Goal: Task Accomplishment & Management: Manage account settings

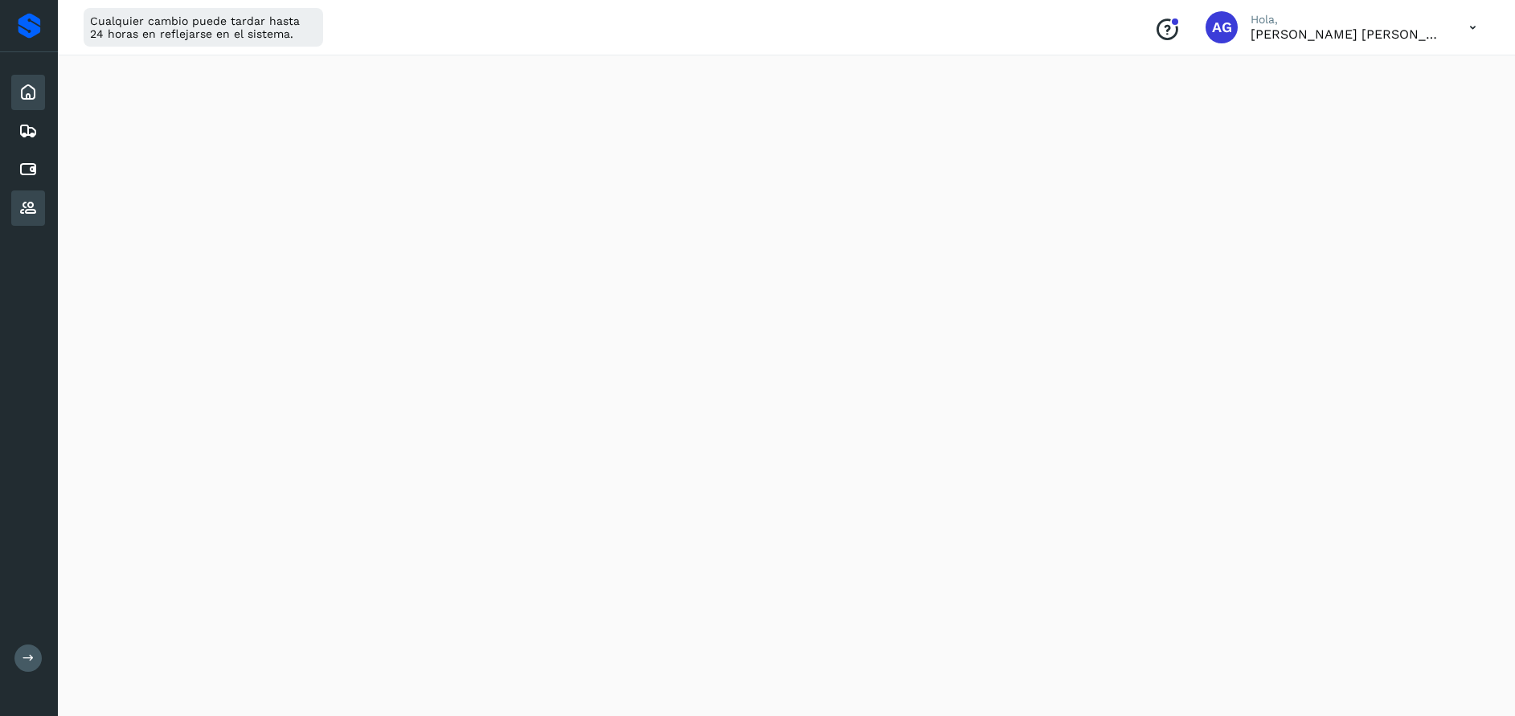
click at [31, 213] on icon at bounding box center [27, 207] width 19 height 19
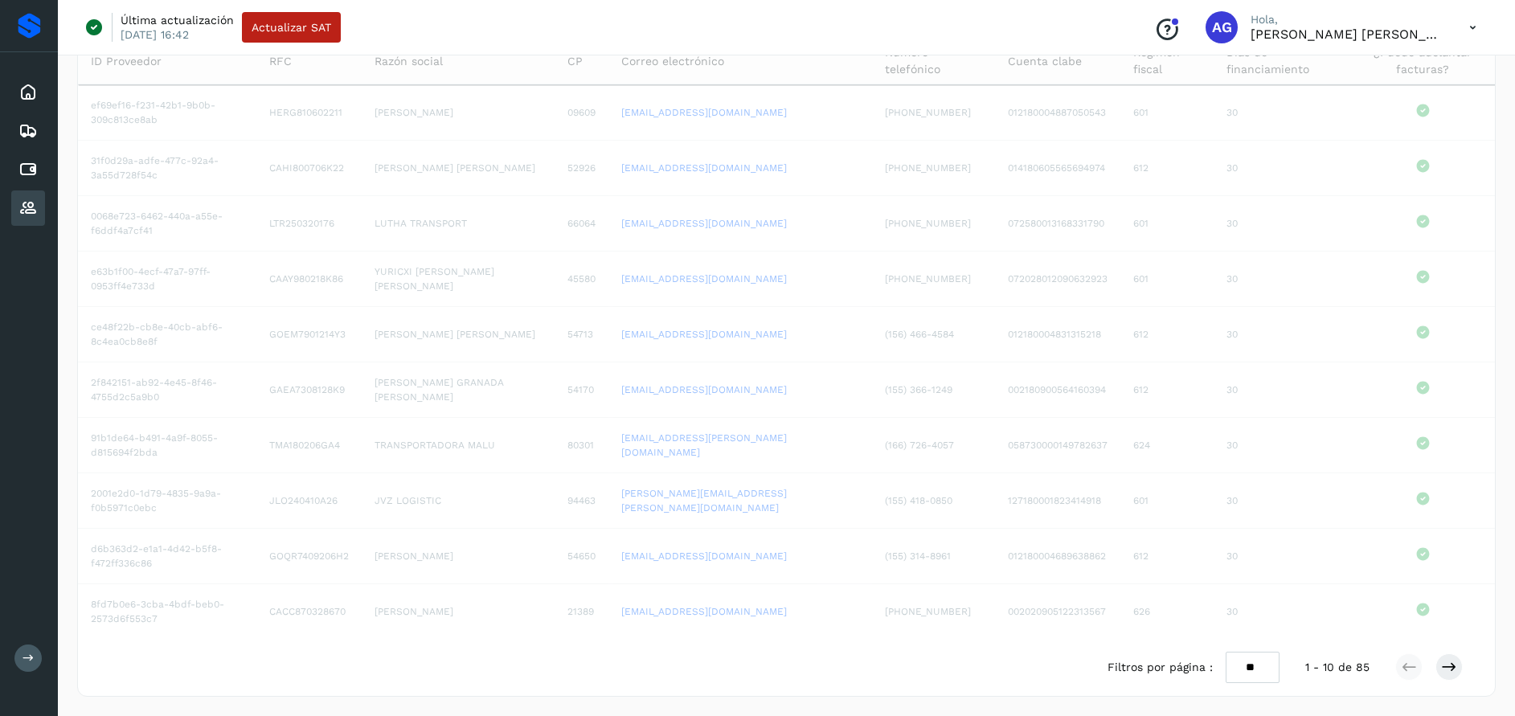
scroll to position [132, 0]
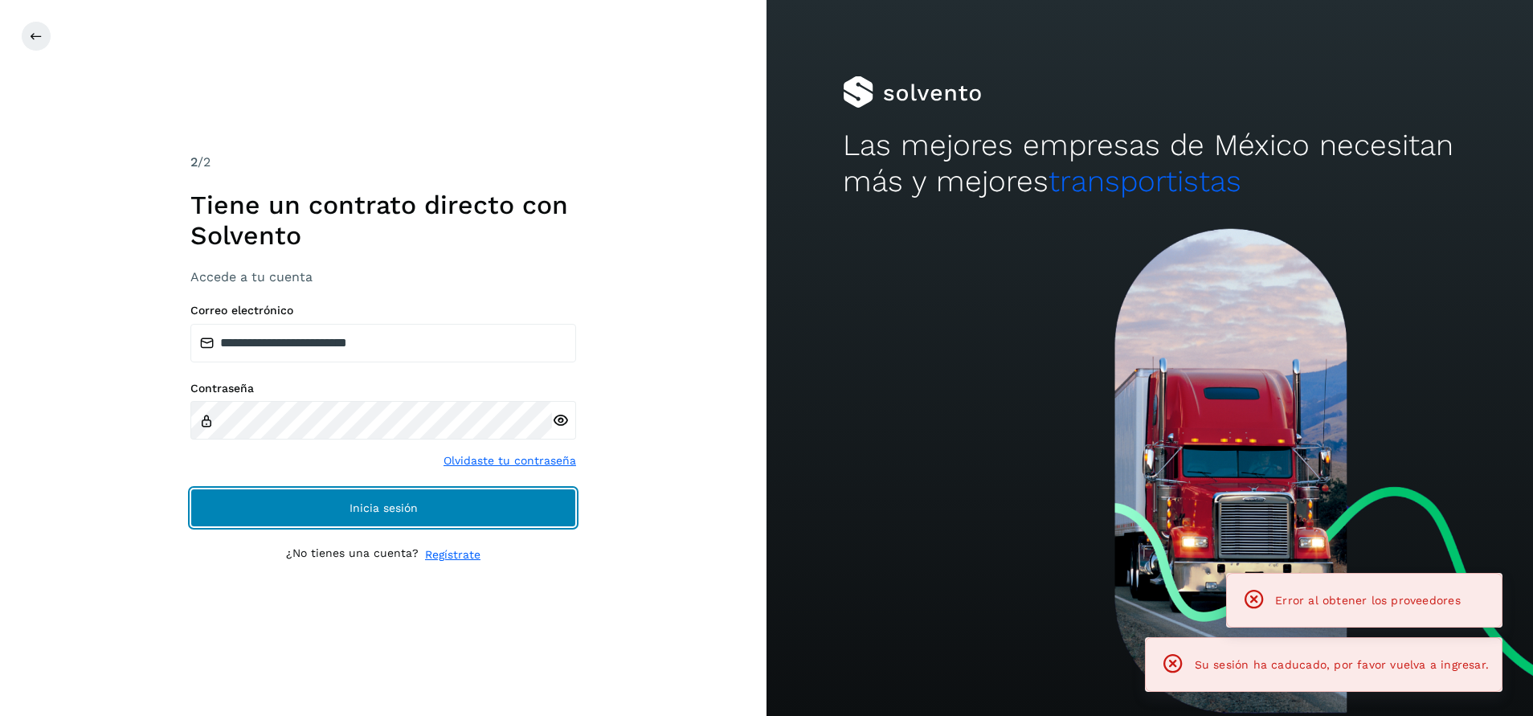
click at [461, 523] on button "Inicia sesión" at bounding box center [383, 508] width 386 height 39
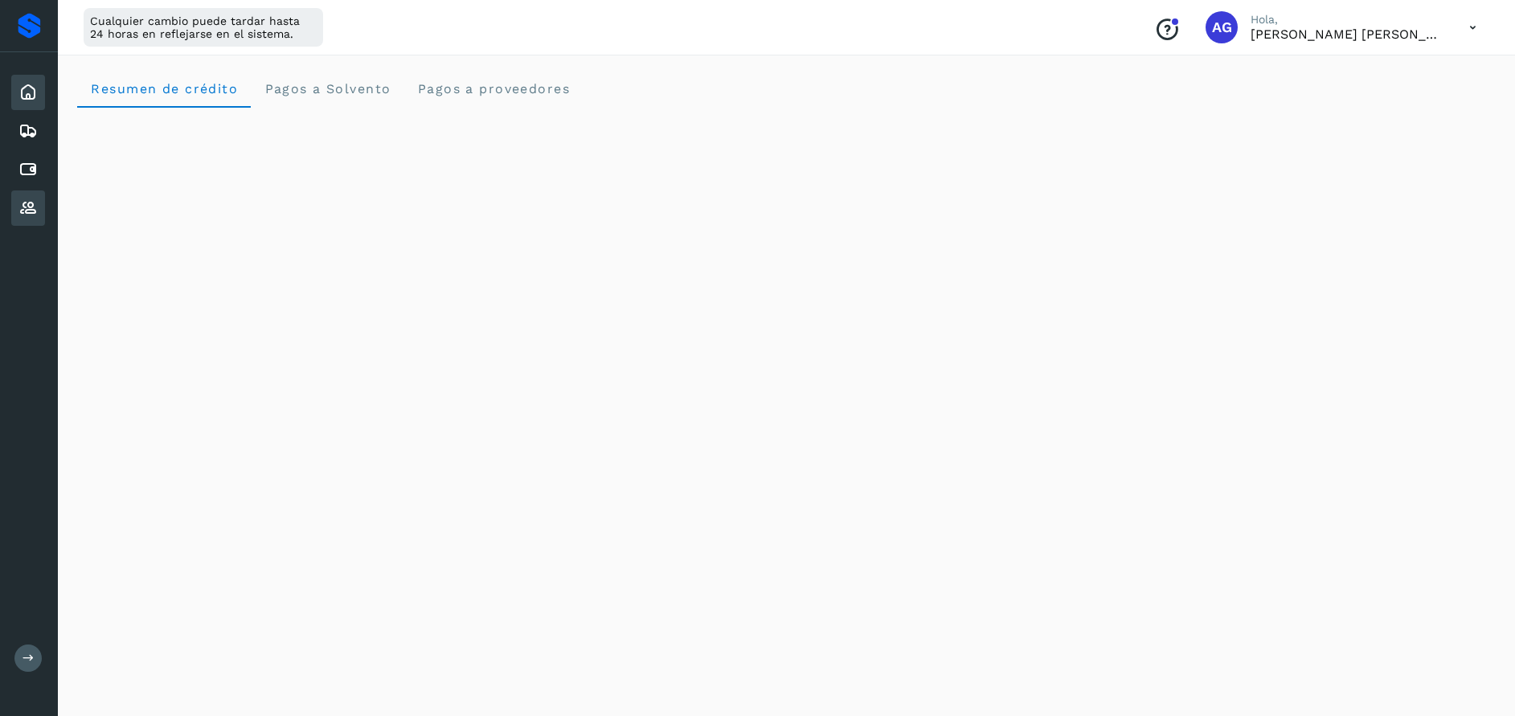
click at [26, 206] on icon at bounding box center [27, 207] width 19 height 19
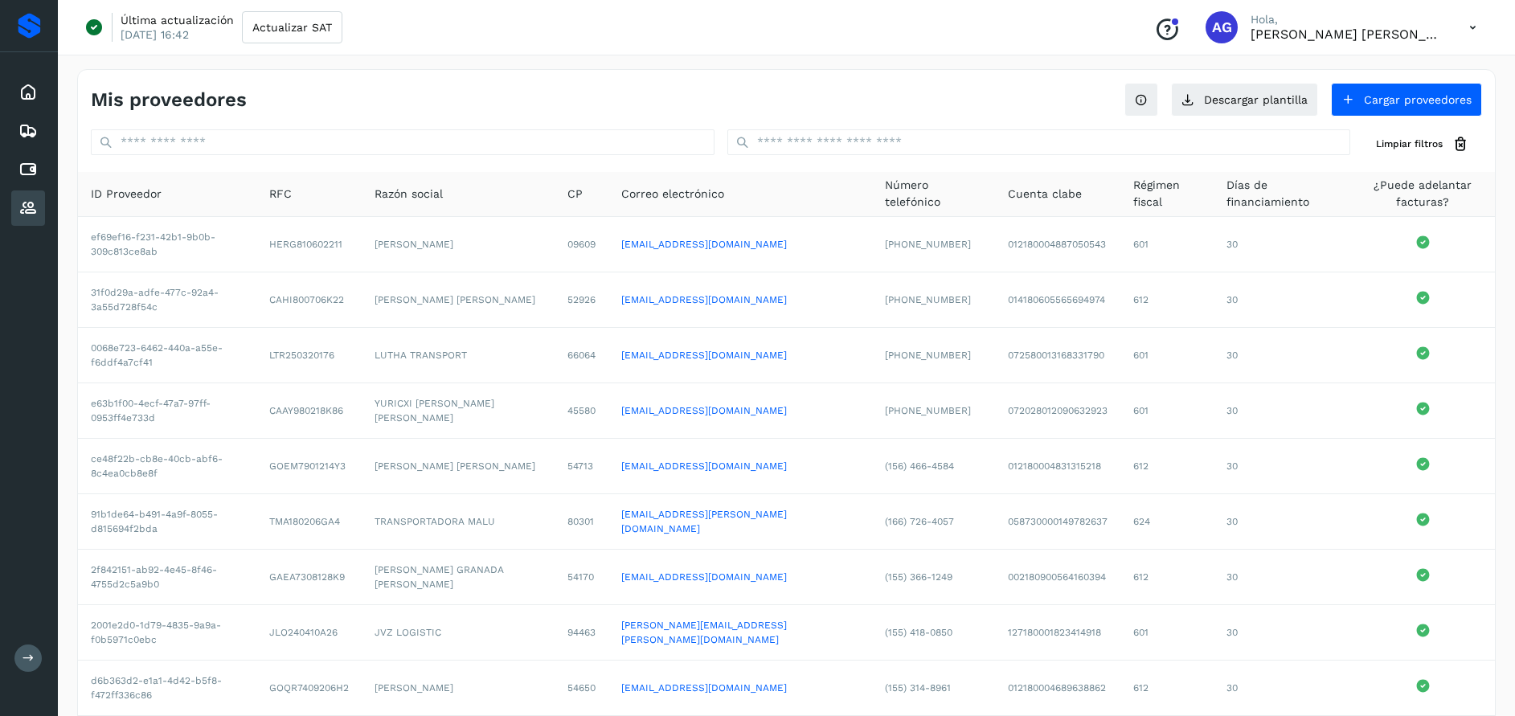
click at [23, 211] on icon at bounding box center [27, 207] width 19 height 19
click at [39, 98] on div "Inicio" at bounding box center [28, 92] width 34 height 35
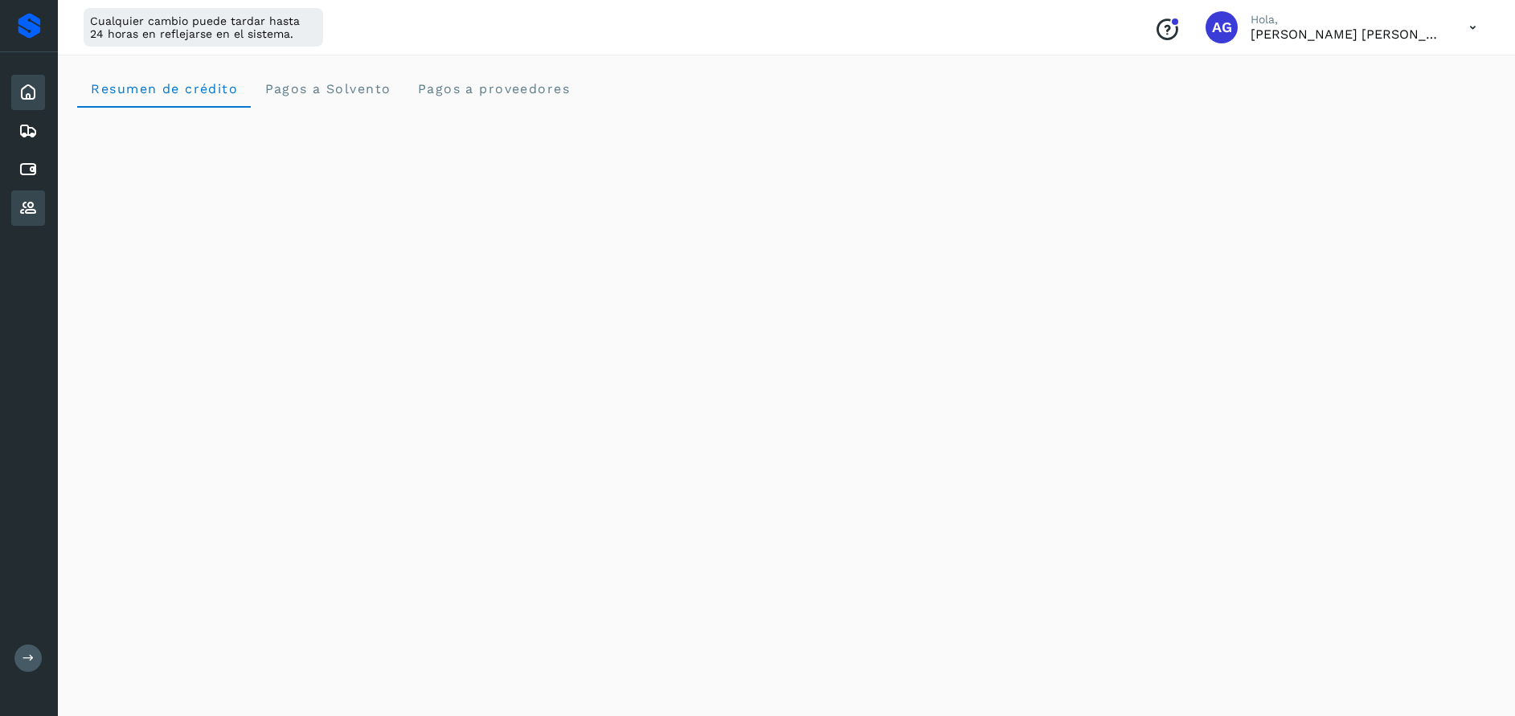
click at [30, 214] on icon at bounding box center [27, 207] width 19 height 19
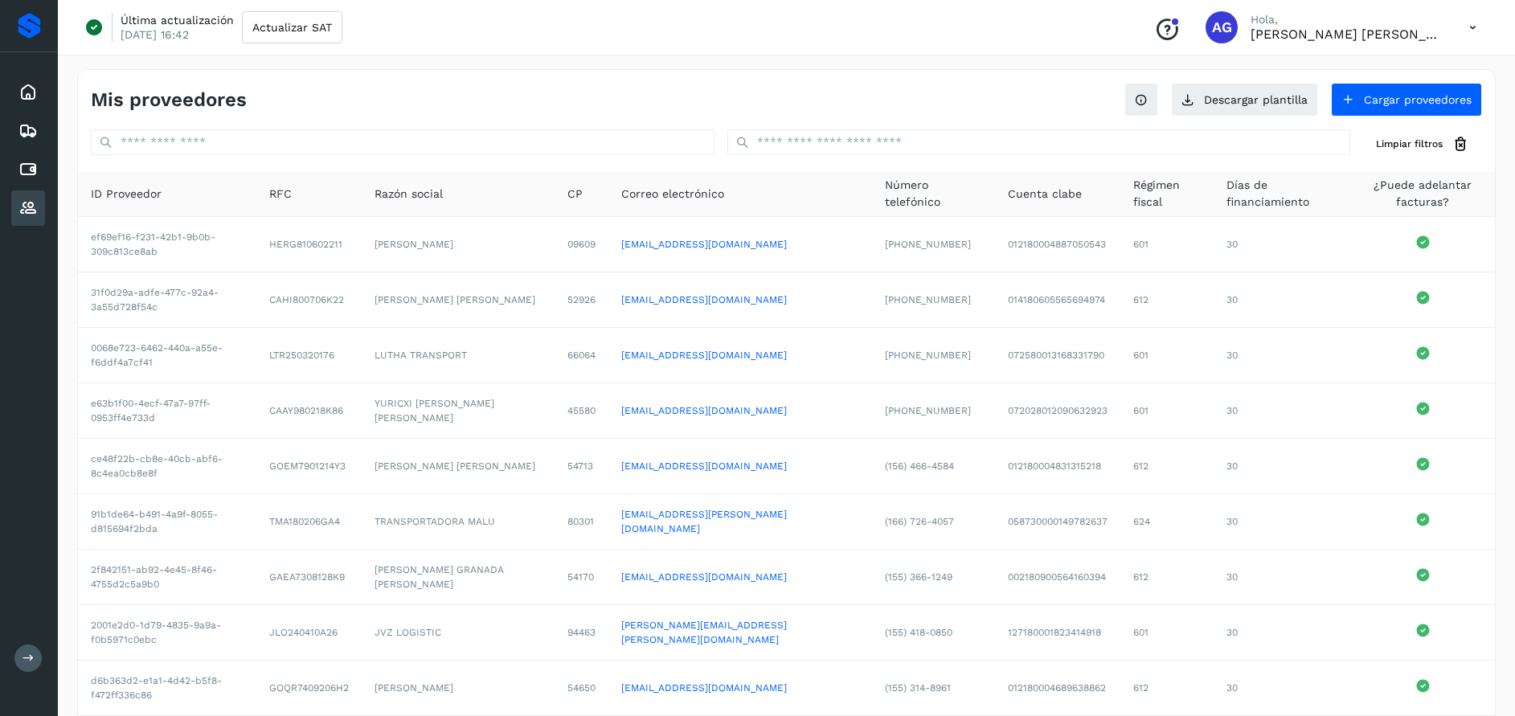
click at [30, 214] on icon at bounding box center [27, 207] width 19 height 19
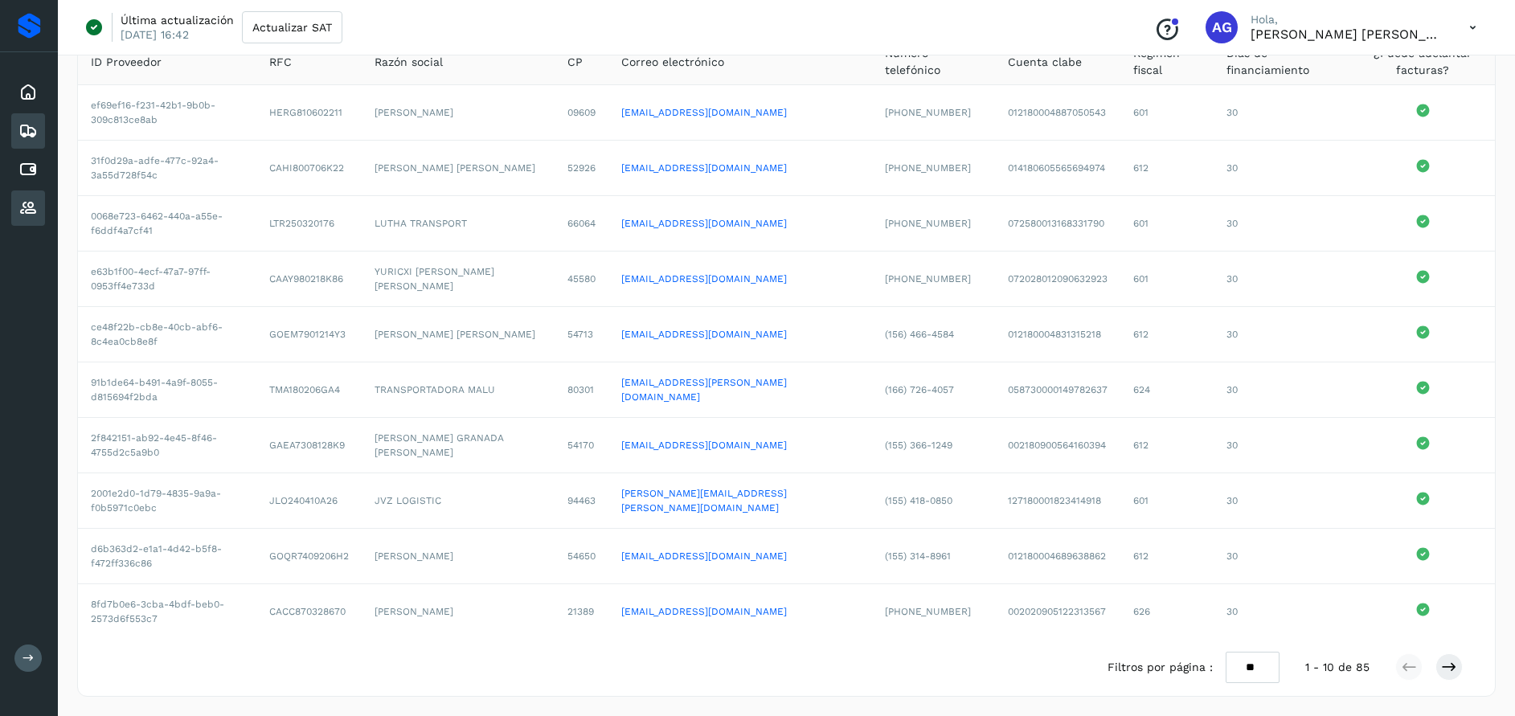
click at [39, 135] on div "Embarques" at bounding box center [28, 130] width 34 height 35
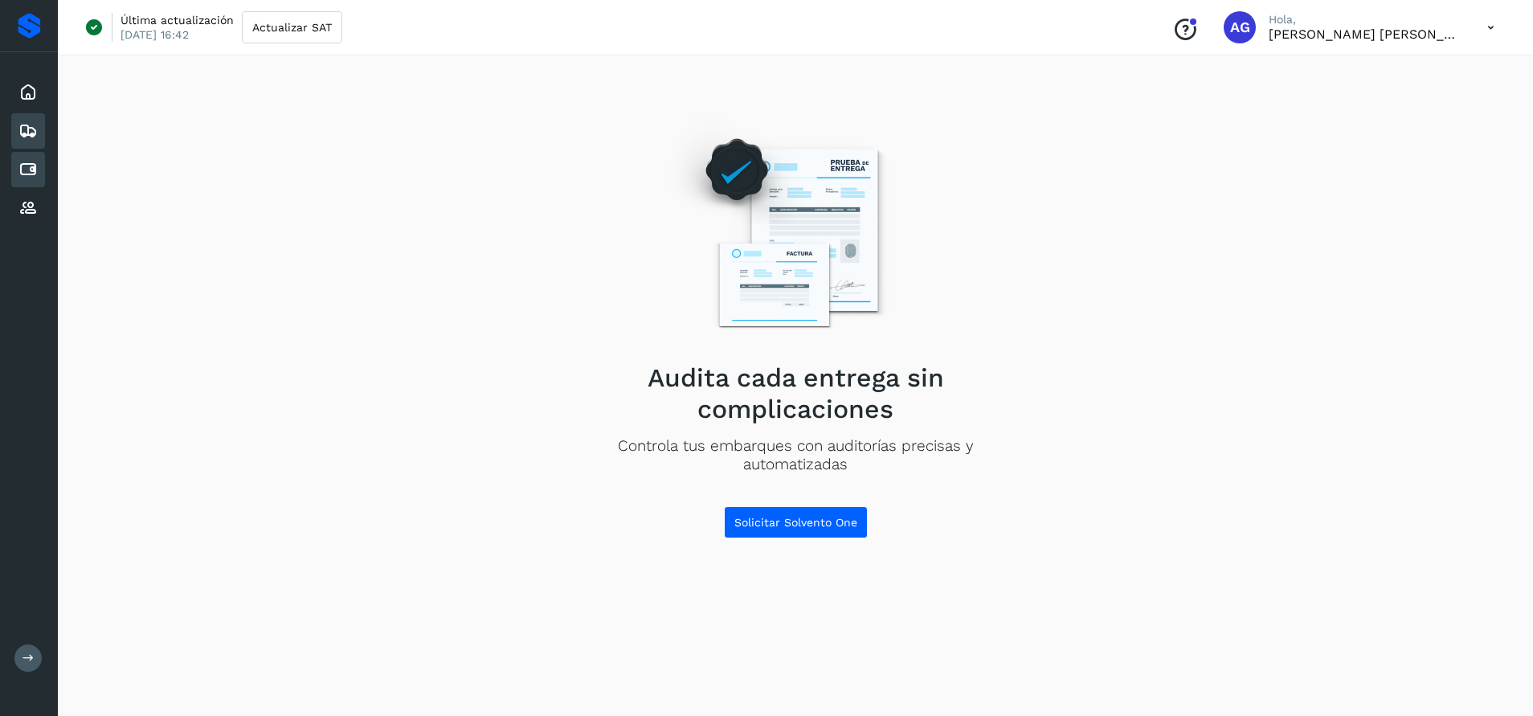
click at [35, 163] on icon at bounding box center [27, 169] width 19 height 19
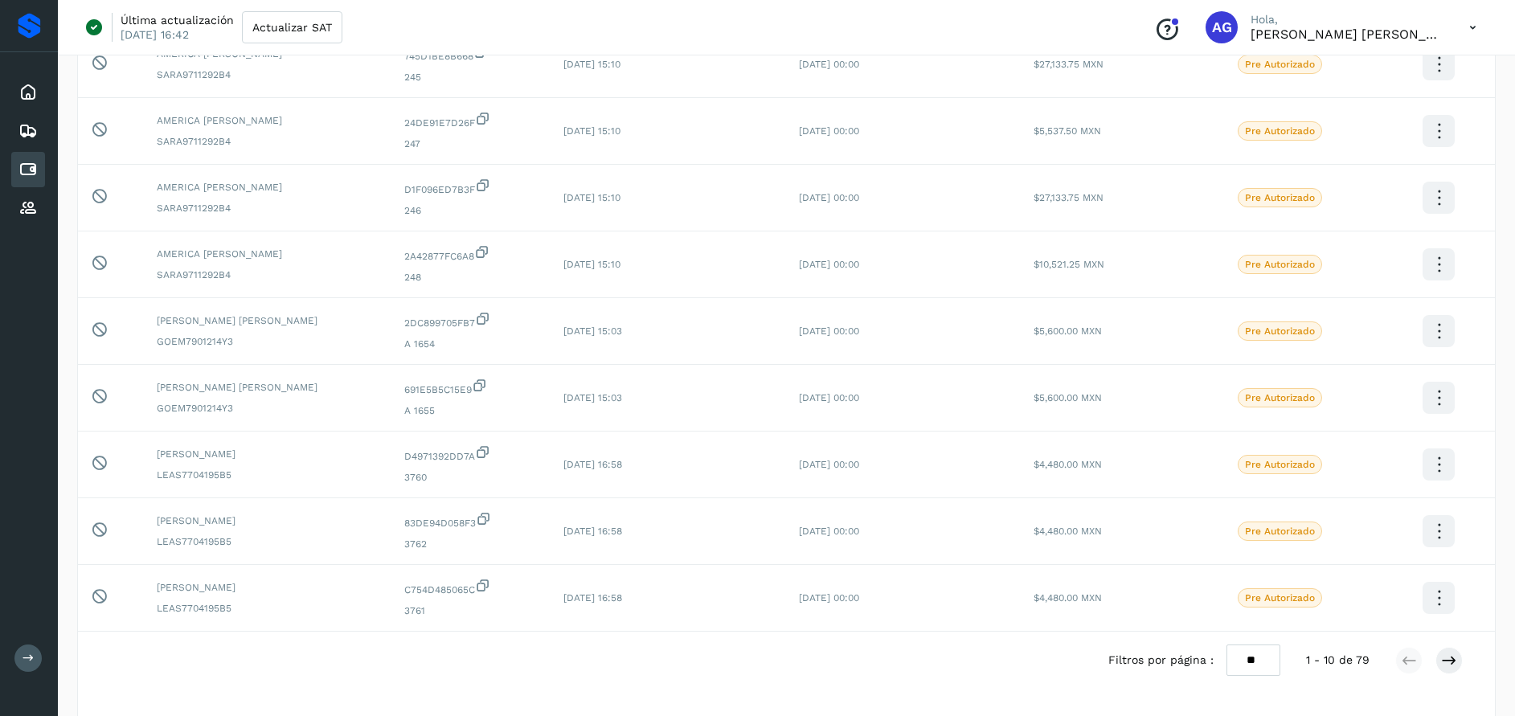
scroll to position [311, 0]
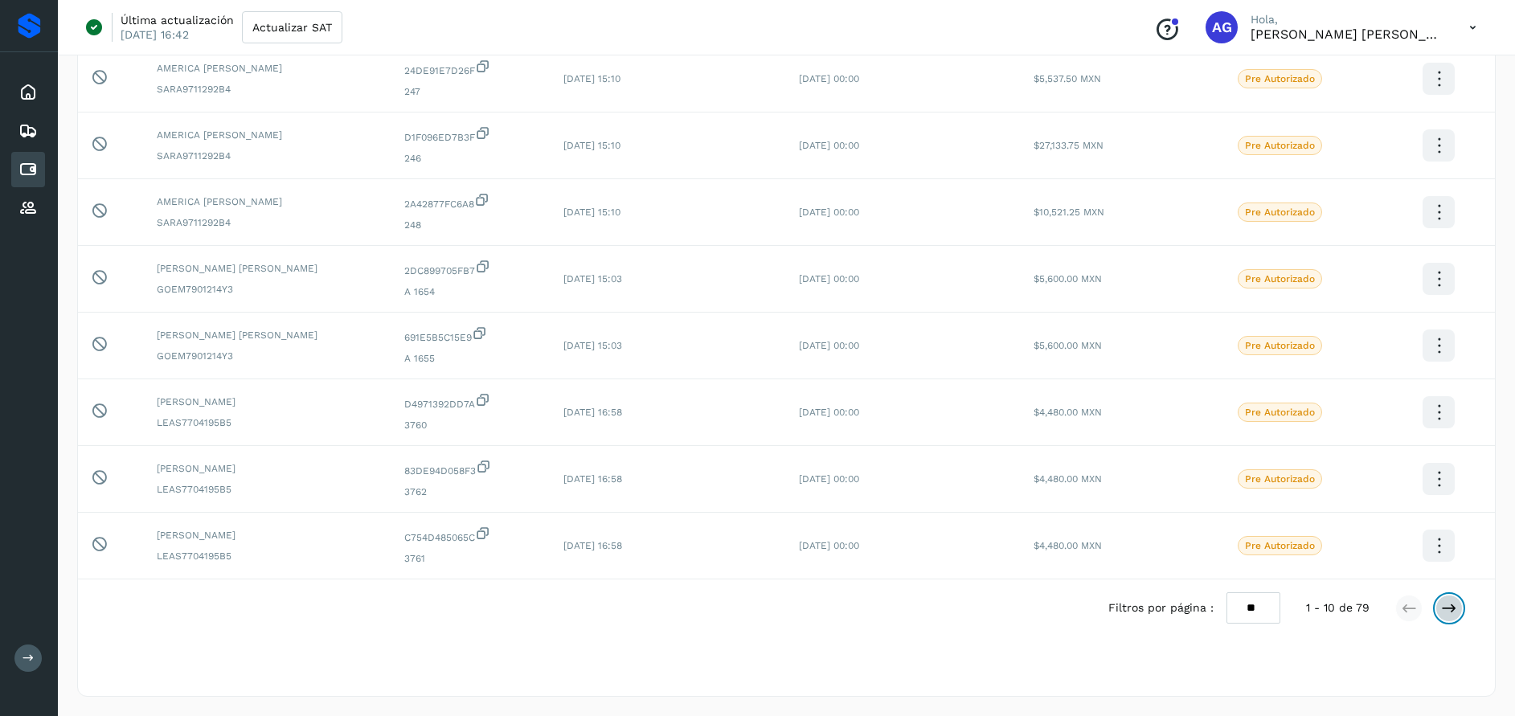
click at [1447, 610] on icon at bounding box center [1449, 608] width 16 height 16
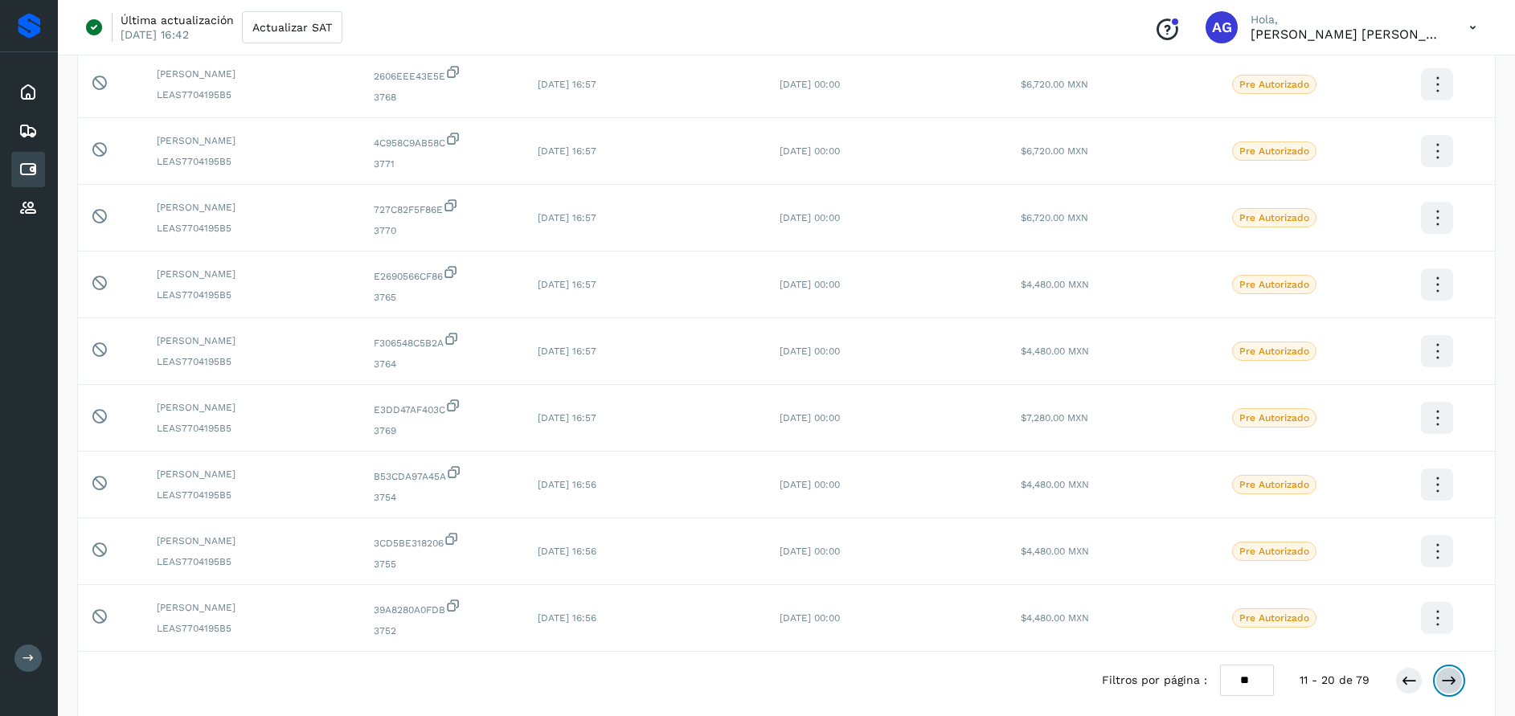
scroll to position [264, 0]
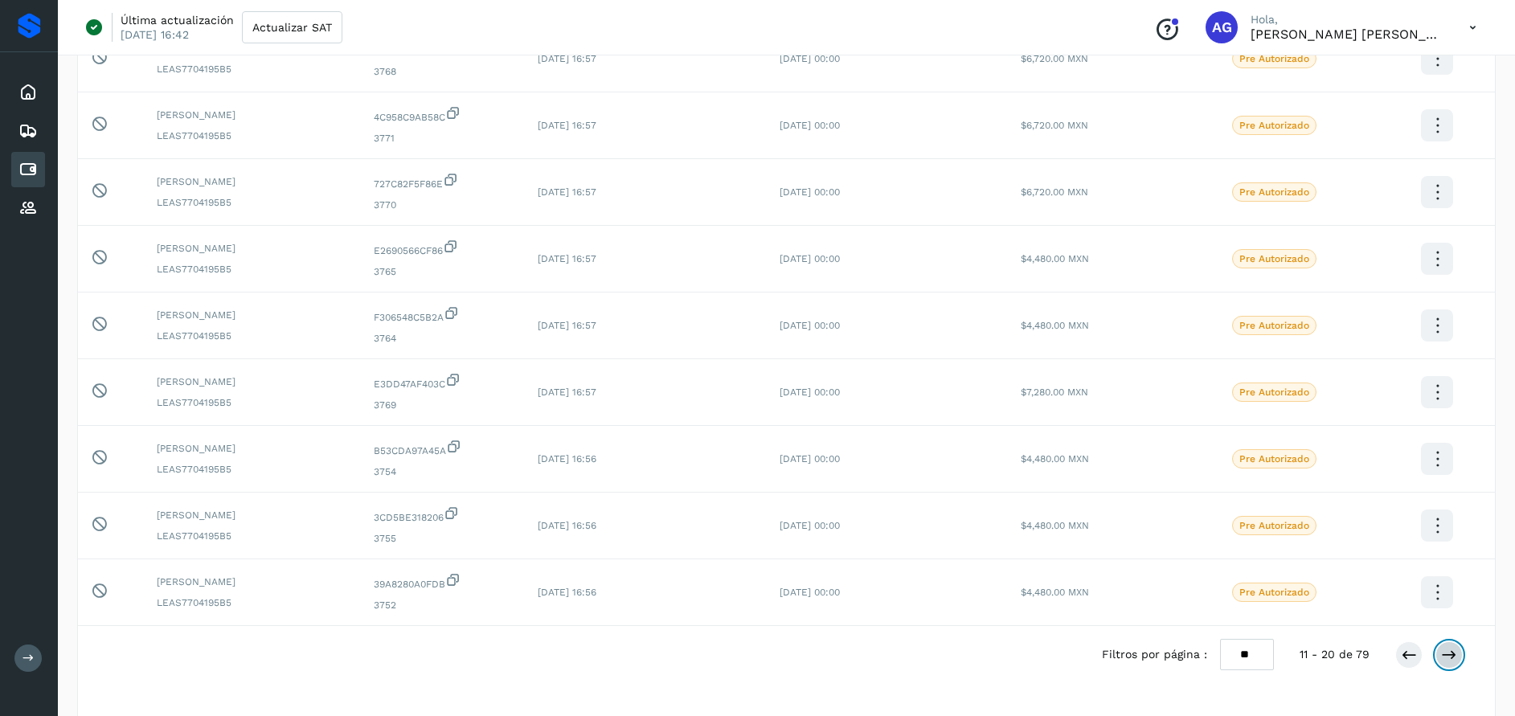
click at [1449, 657] on icon at bounding box center [1449, 655] width 16 height 16
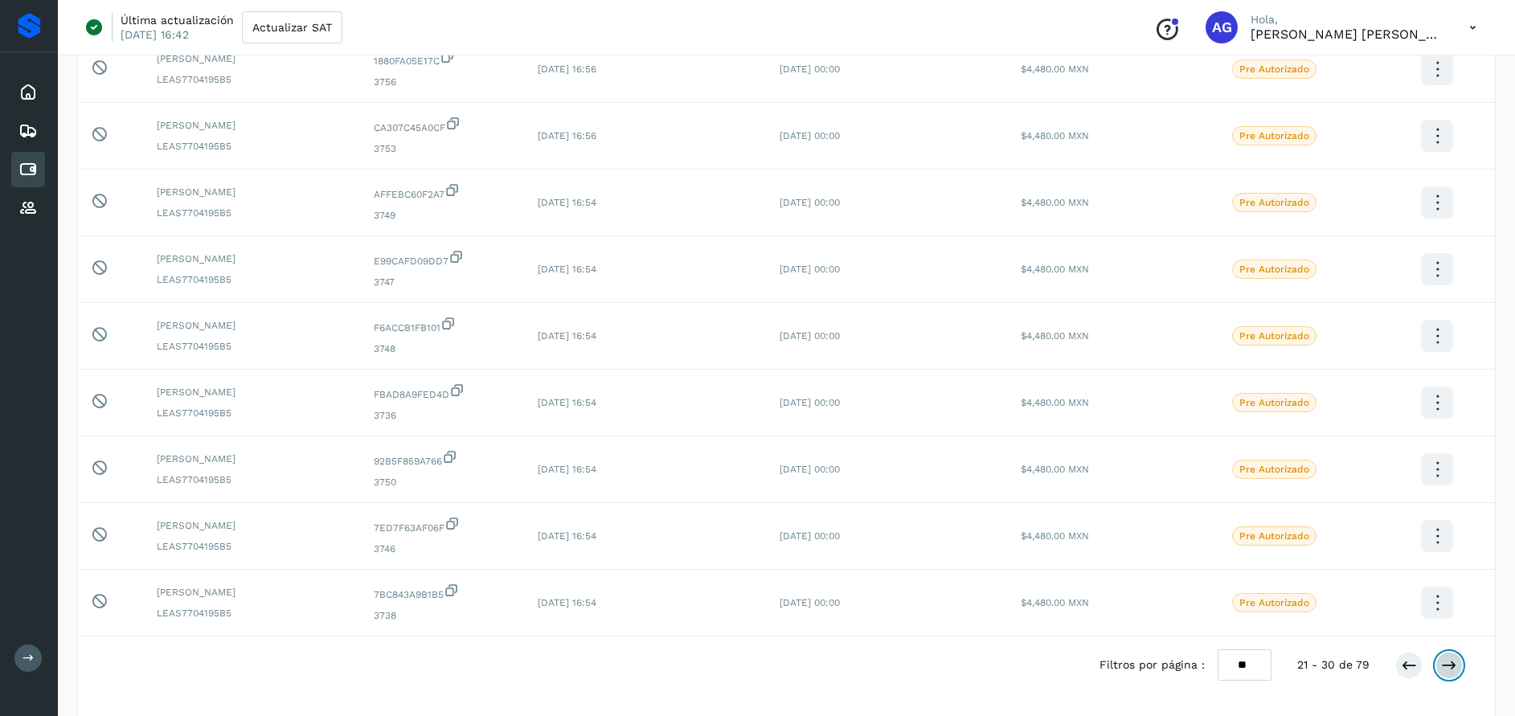
scroll to position [264, 0]
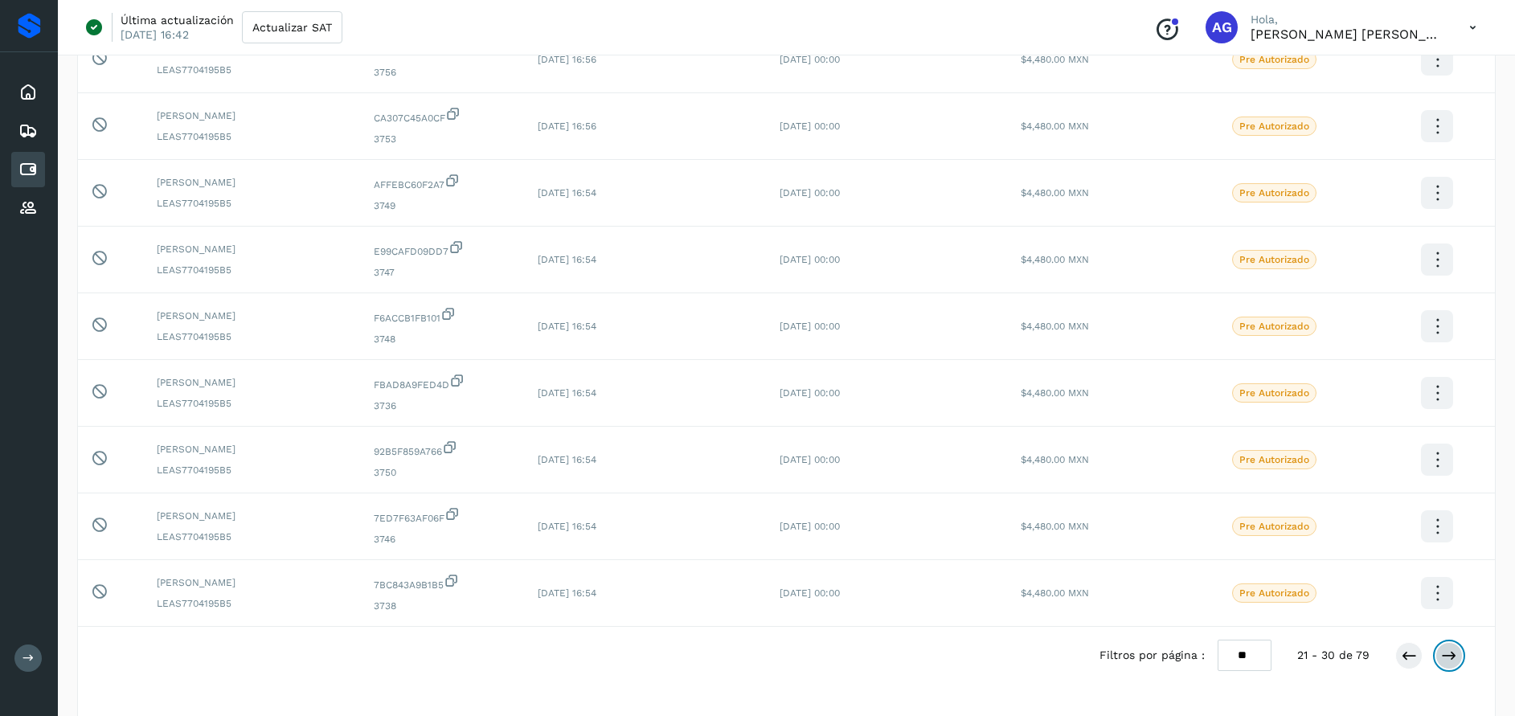
click at [1442, 664] on button at bounding box center [1448, 655] width 27 height 27
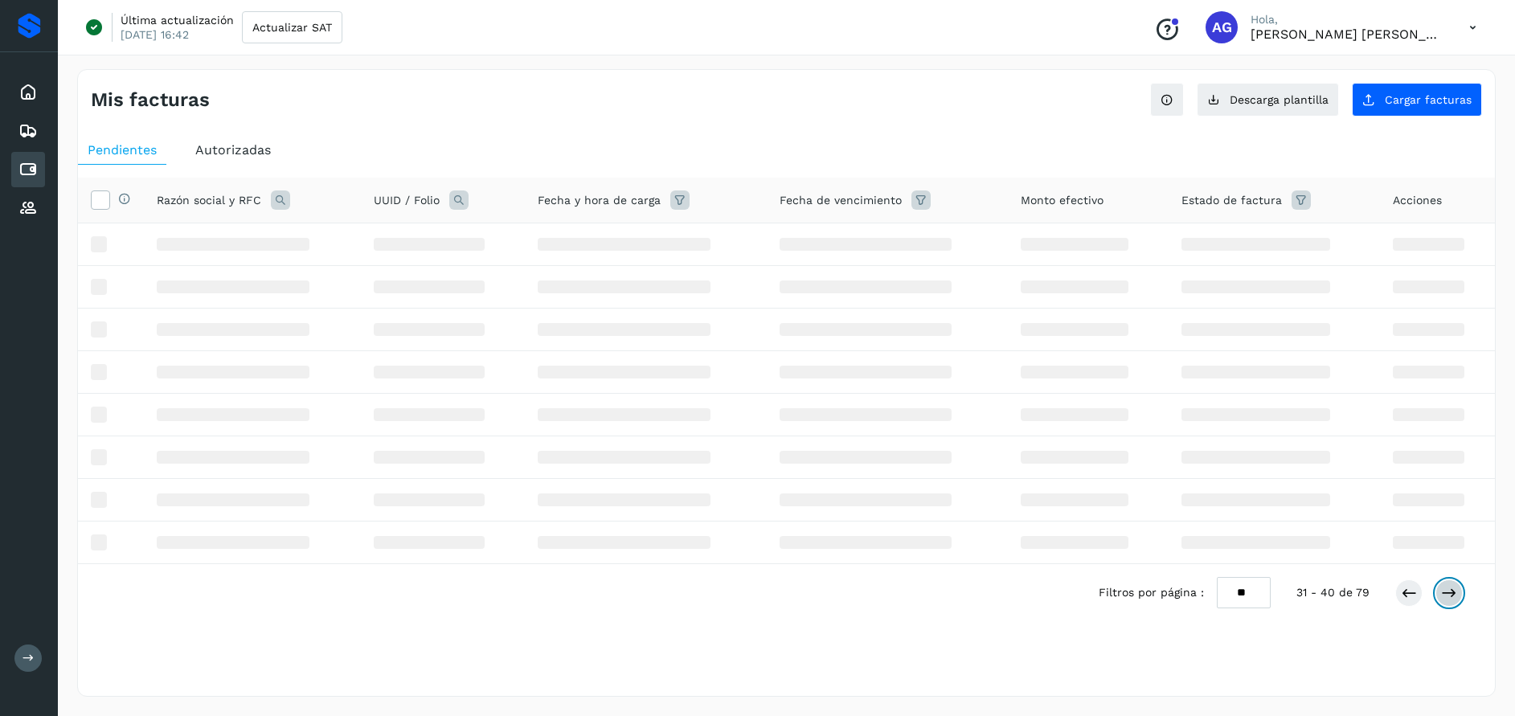
scroll to position [0, 0]
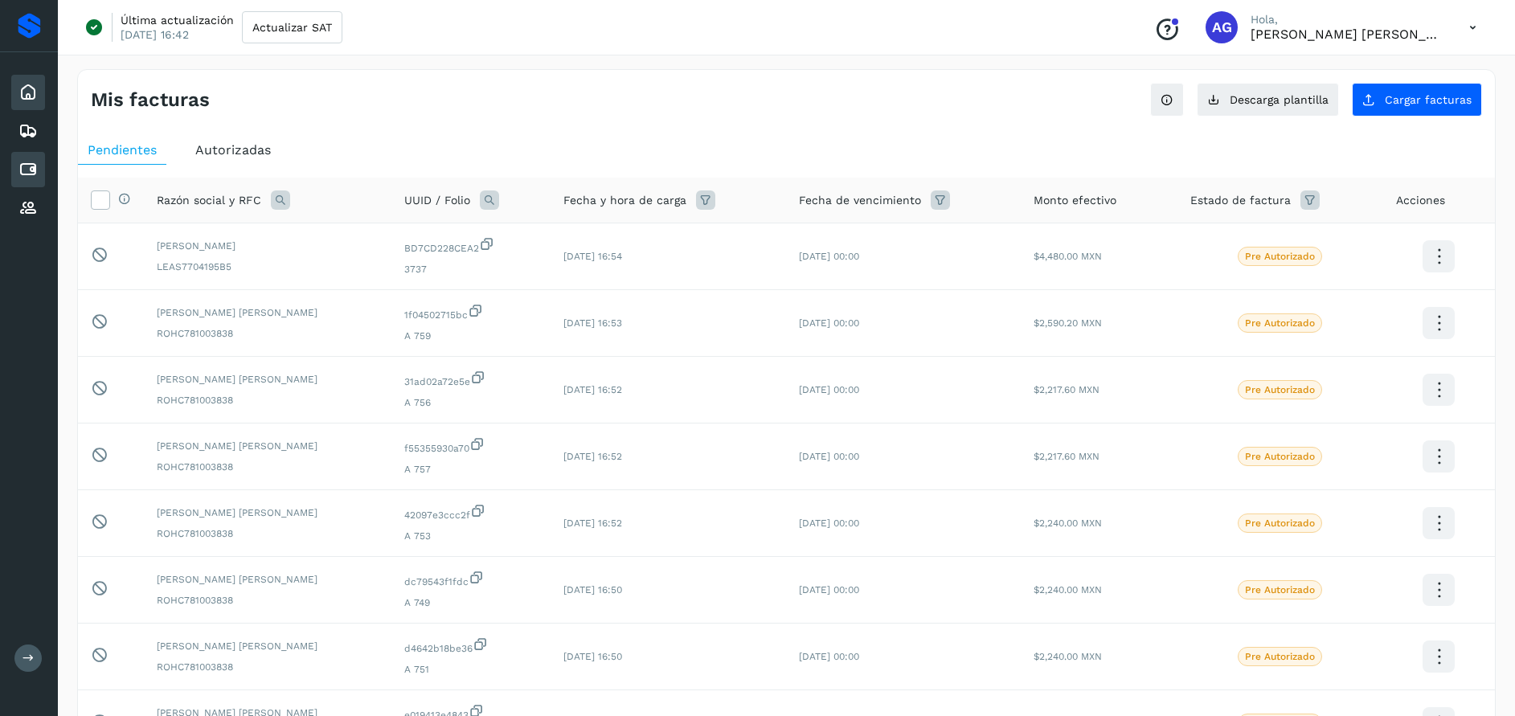
click at [18, 96] on div "Inicio" at bounding box center [28, 92] width 34 height 35
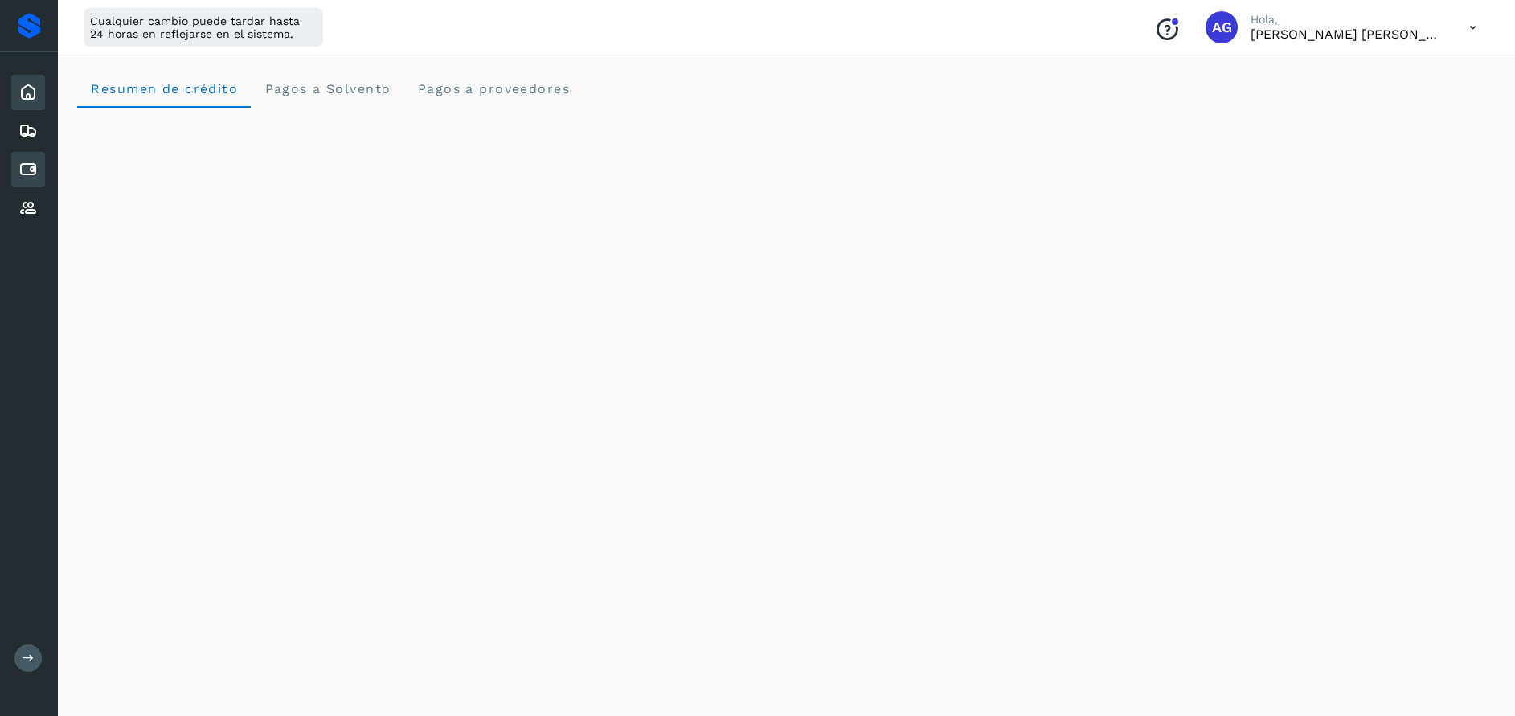
click at [30, 166] on icon at bounding box center [27, 169] width 19 height 19
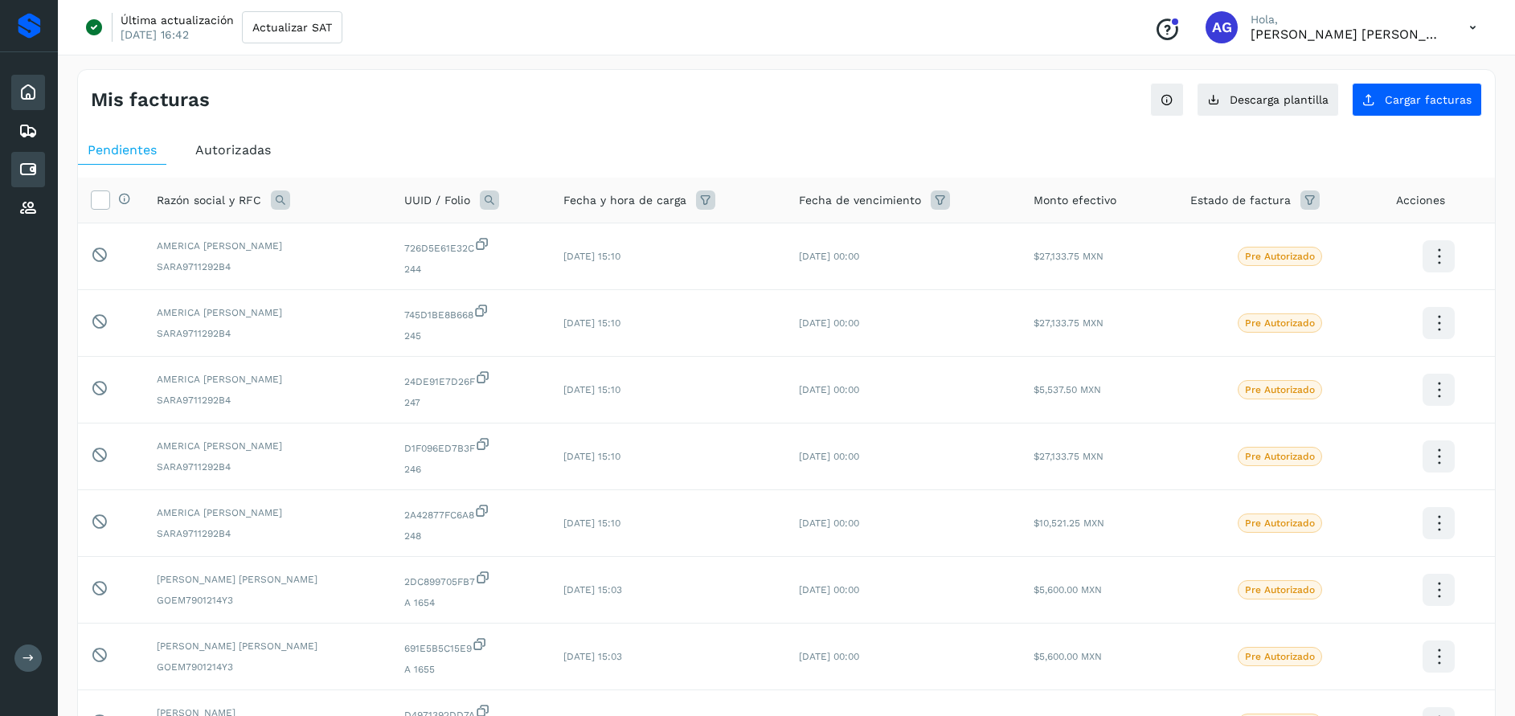
click at [31, 89] on icon at bounding box center [27, 92] width 19 height 19
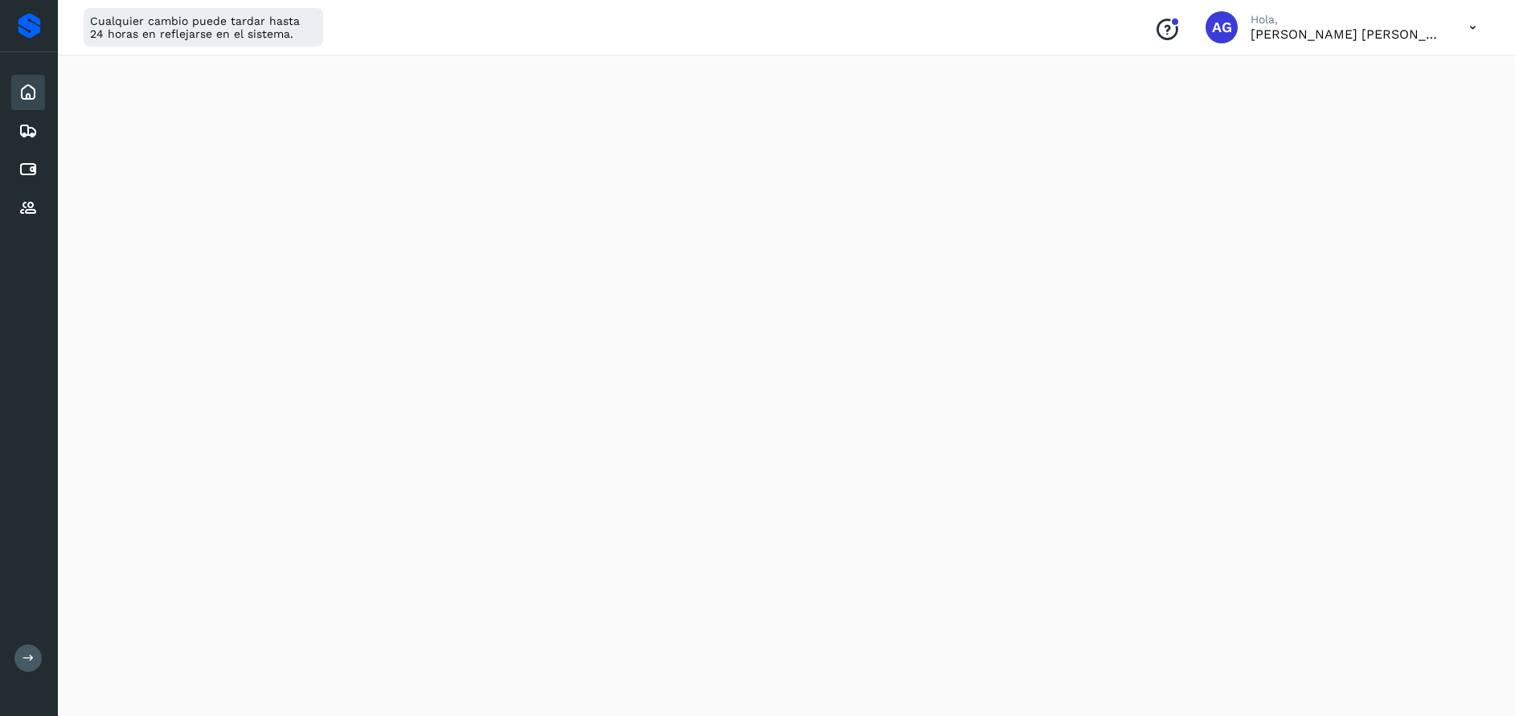
scroll to position [96, 0]
click at [31, 169] on icon at bounding box center [27, 169] width 19 height 19
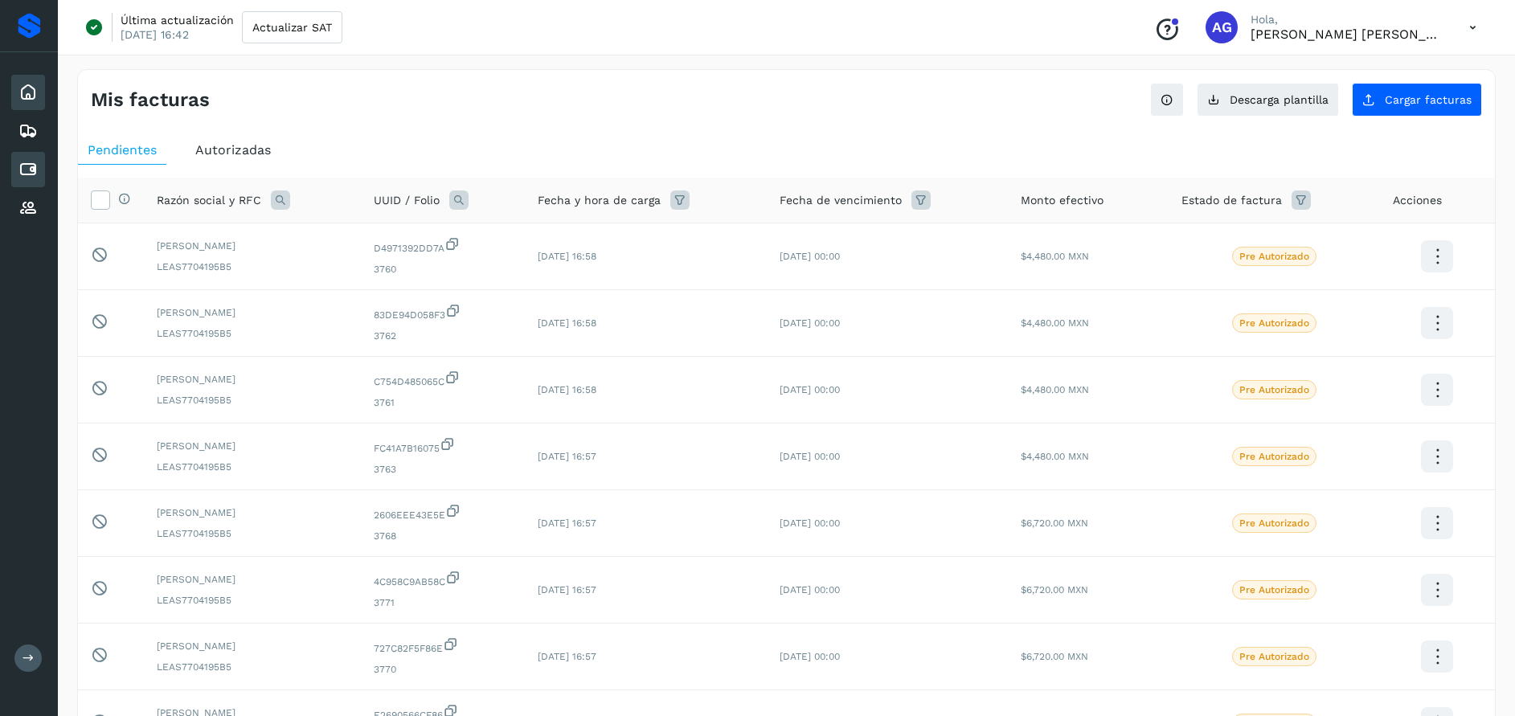
click at [28, 97] on icon at bounding box center [27, 92] width 19 height 19
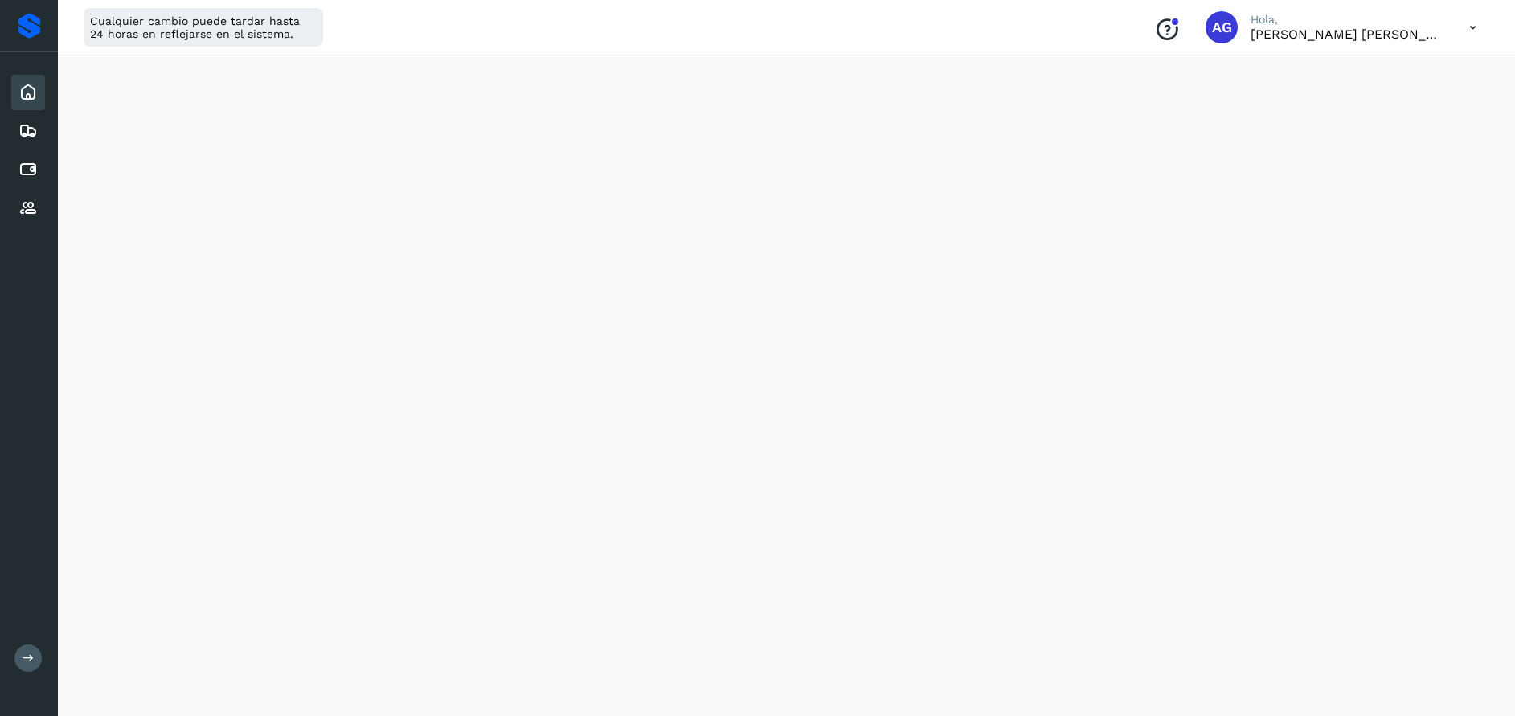
scroll to position [362, 0]
click at [29, 161] on icon at bounding box center [27, 169] width 19 height 19
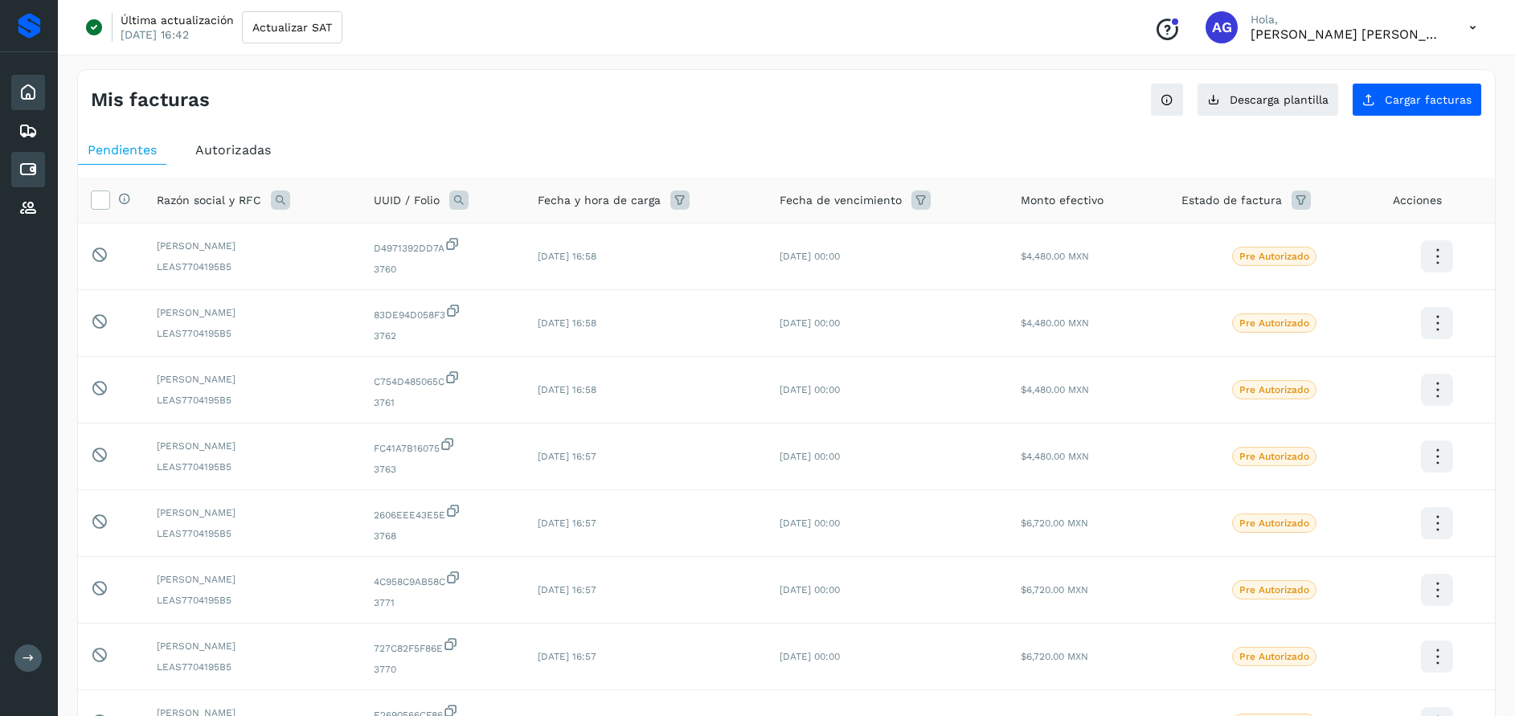
click at [34, 98] on icon at bounding box center [27, 92] width 19 height 19
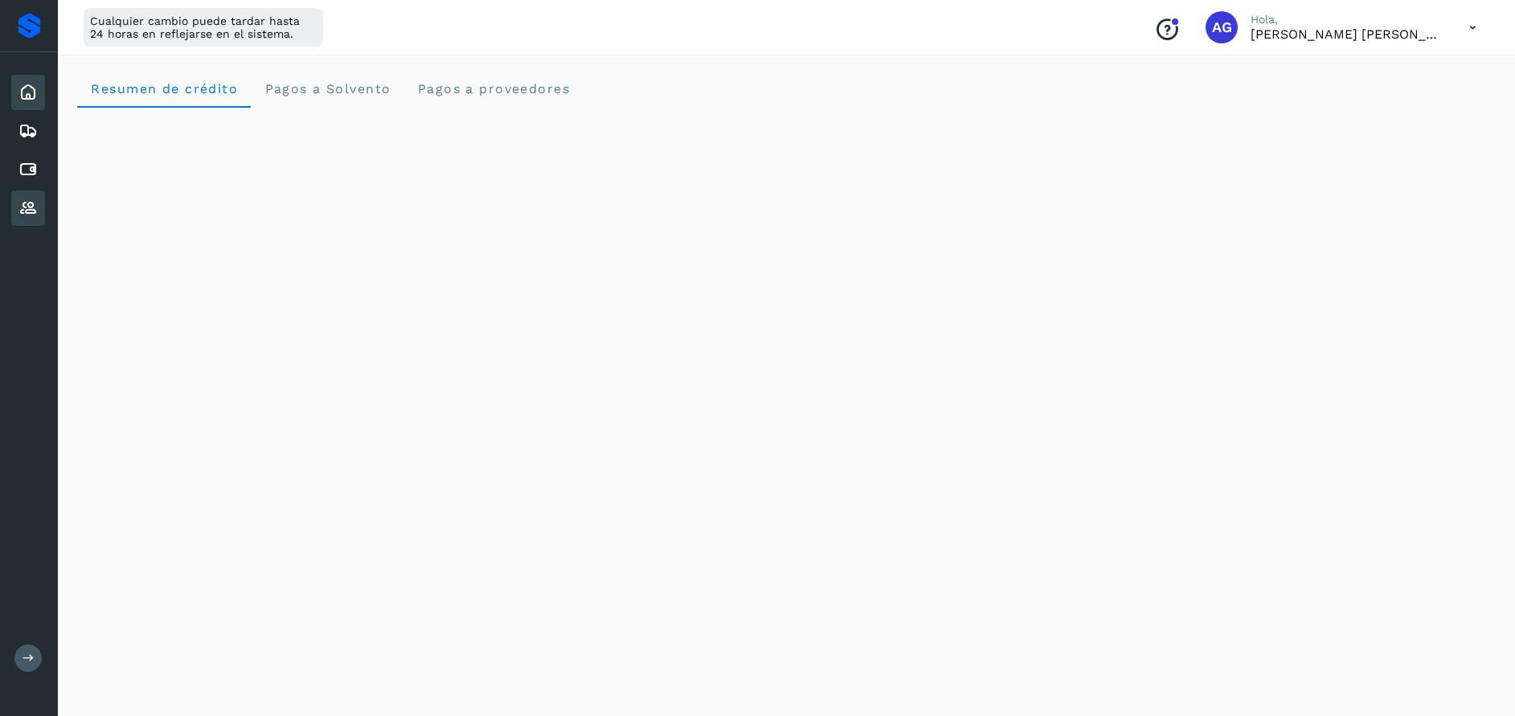
click at [35, 205] on icon at bounding box center [27, 207] width 19 height 19
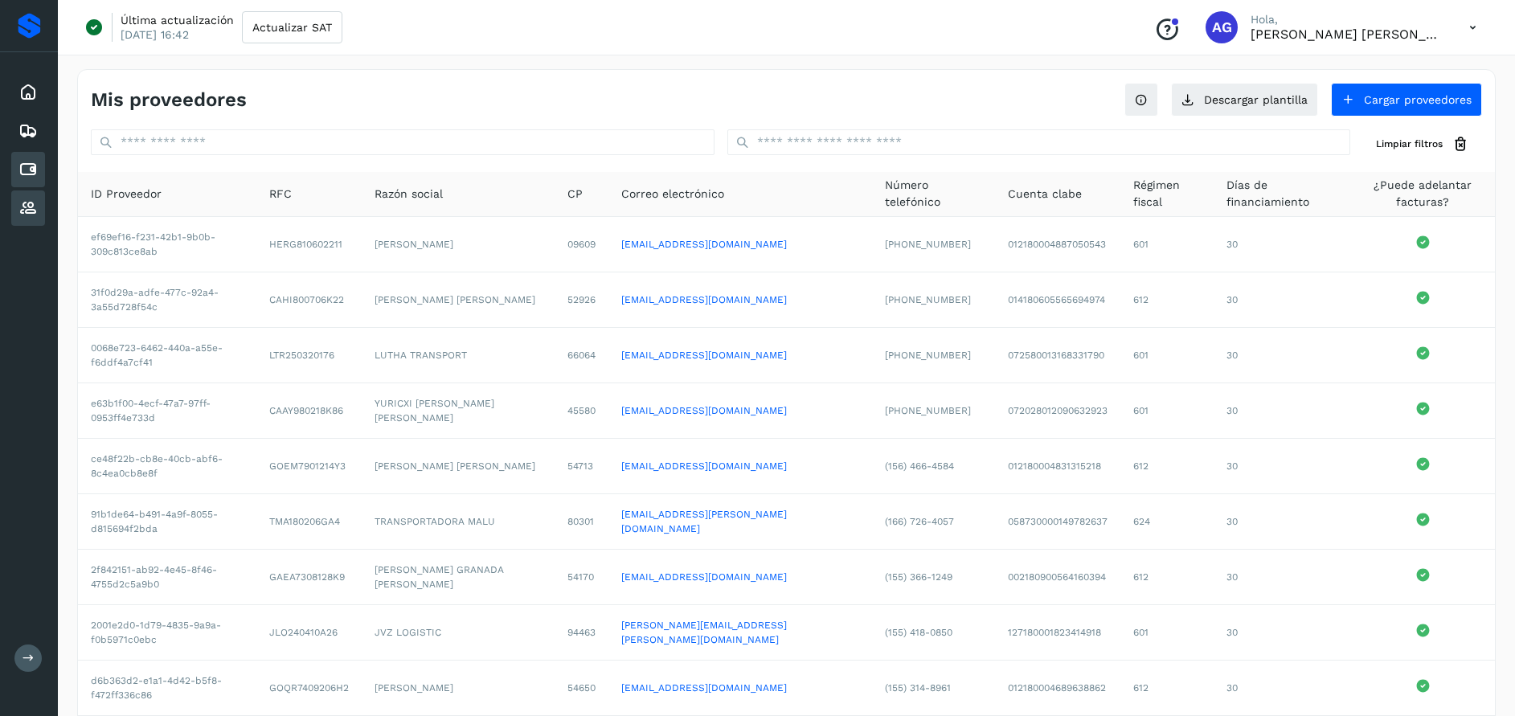
click at [31, 181] on div "Cuentas por pagar" at bounding box center [28, 169] width 34 height 35
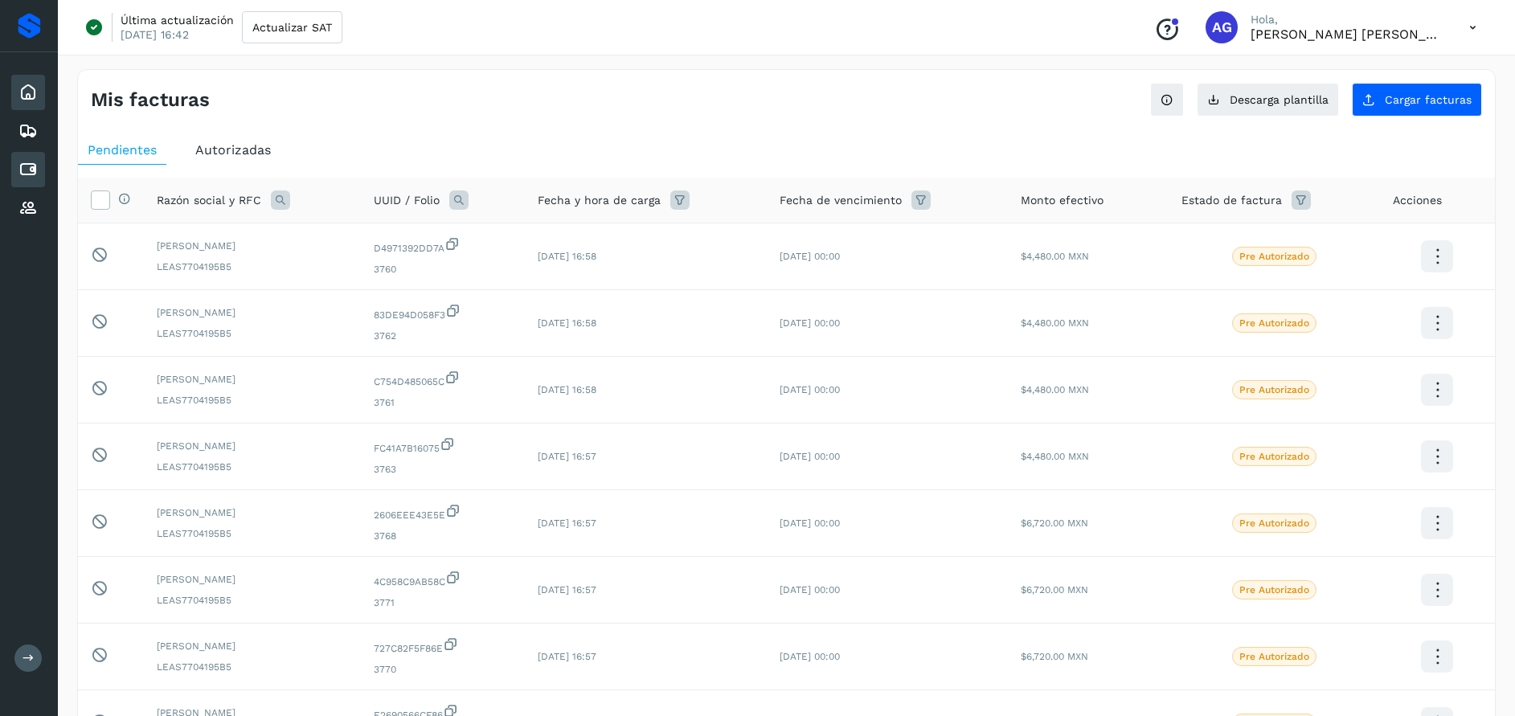
click at [35, 90] on icon at bounding box center [27, 92] width 19 height 19
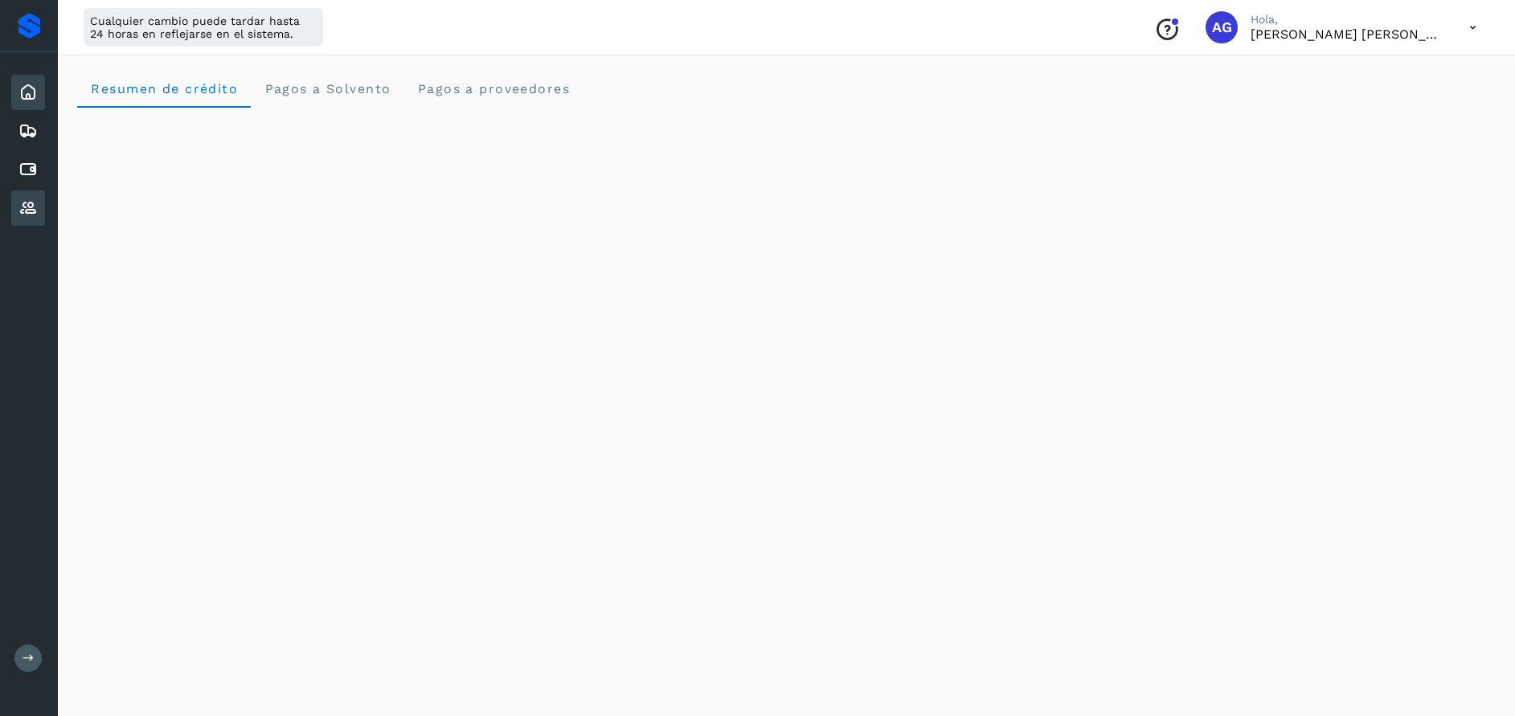
click at [31, 215] on icon at bounding box center [27, 207] width 19 height 19
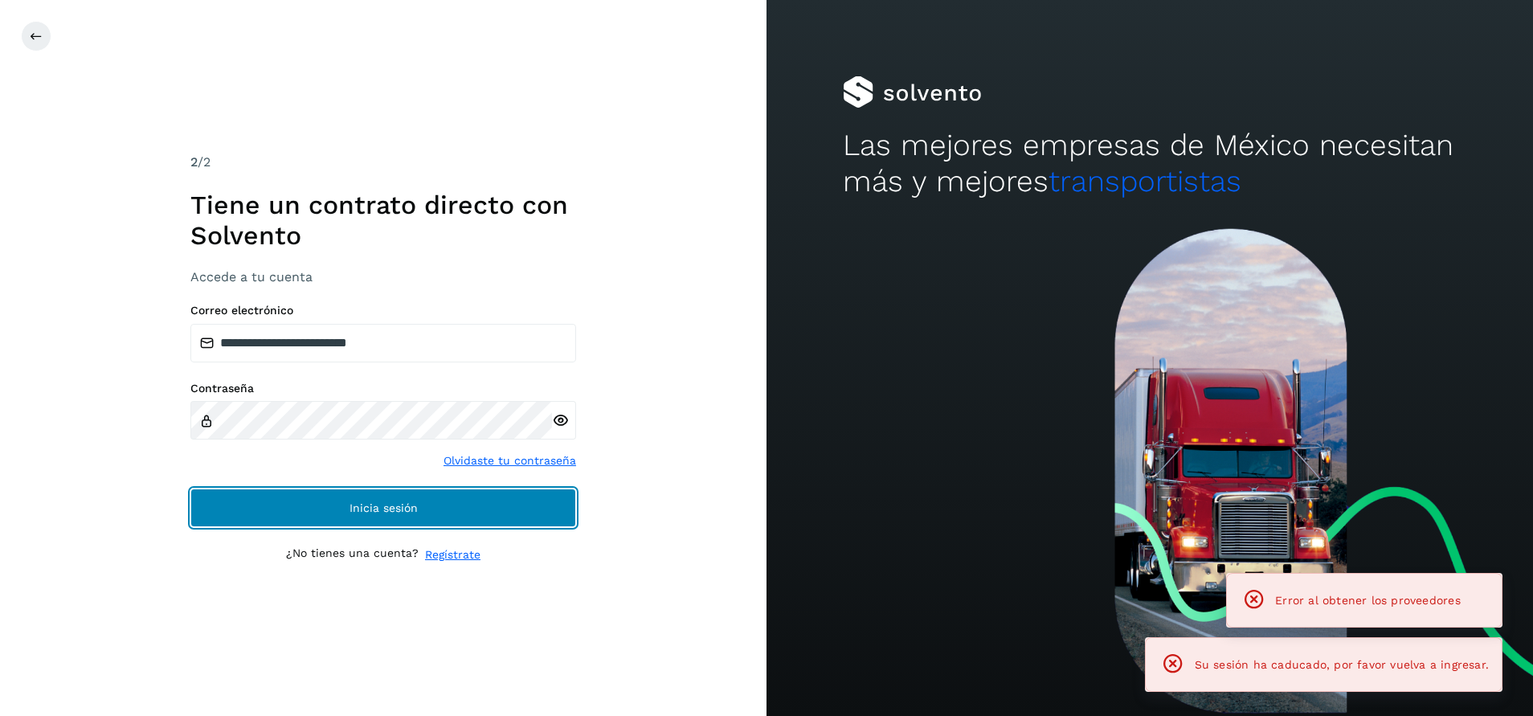
click at [468, 501] on button "Inicia sesión" at bounding box center [383, 508] width 386 height 39
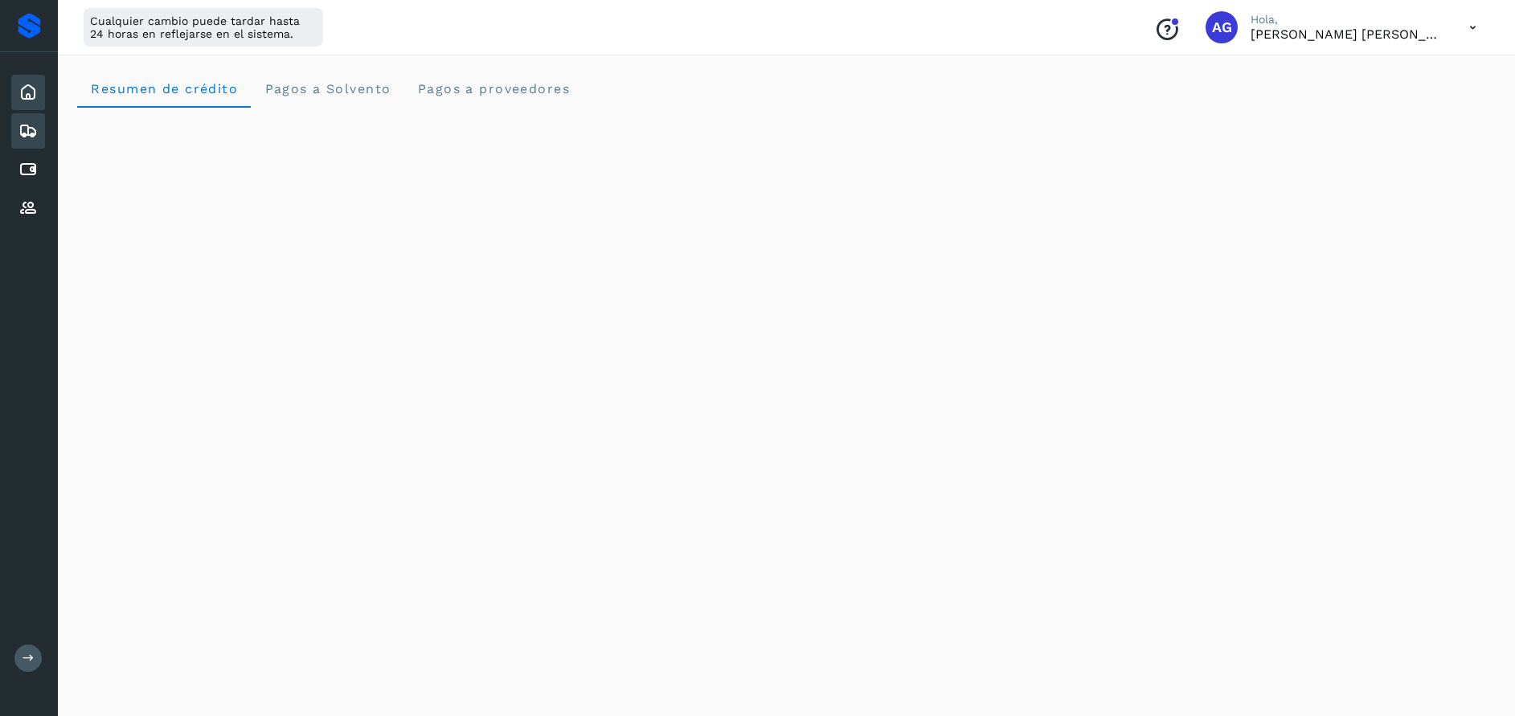
click at [27, 137] on icon at bounding box center [27, 130] width 19 height 19
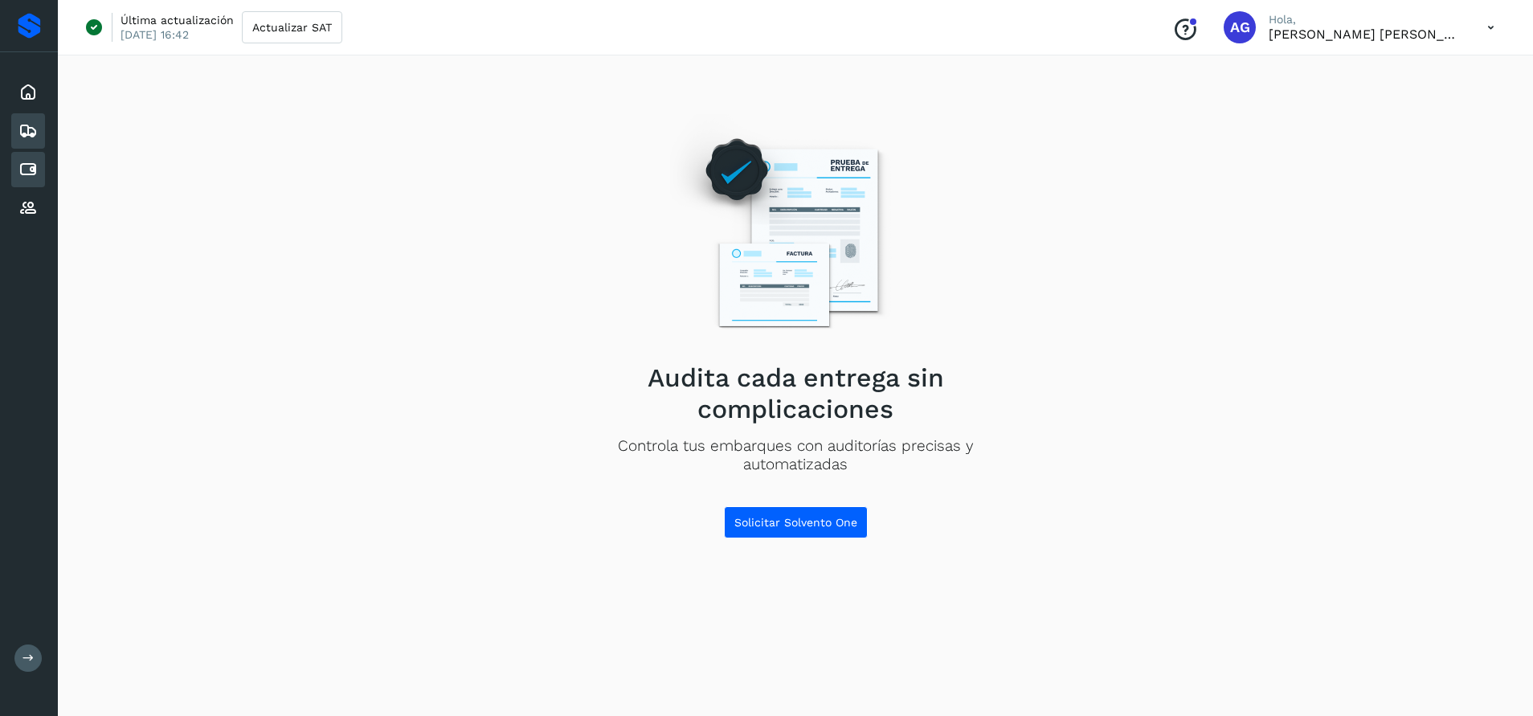
click at [31, 173] on icon at bounding box center [27, 169] width 19 height 19
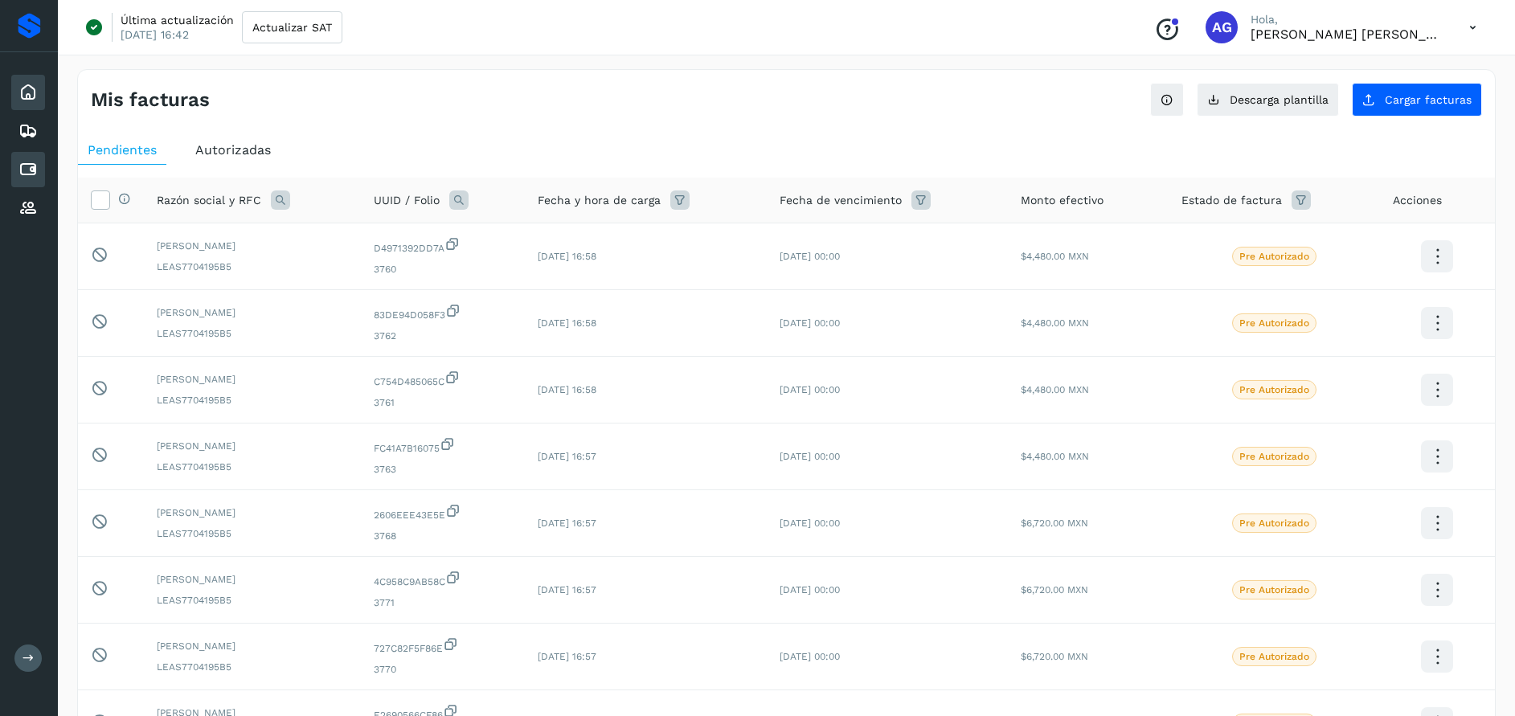
click at [33, 84] on icon at bounding box center [27, 92] width 19 height 19
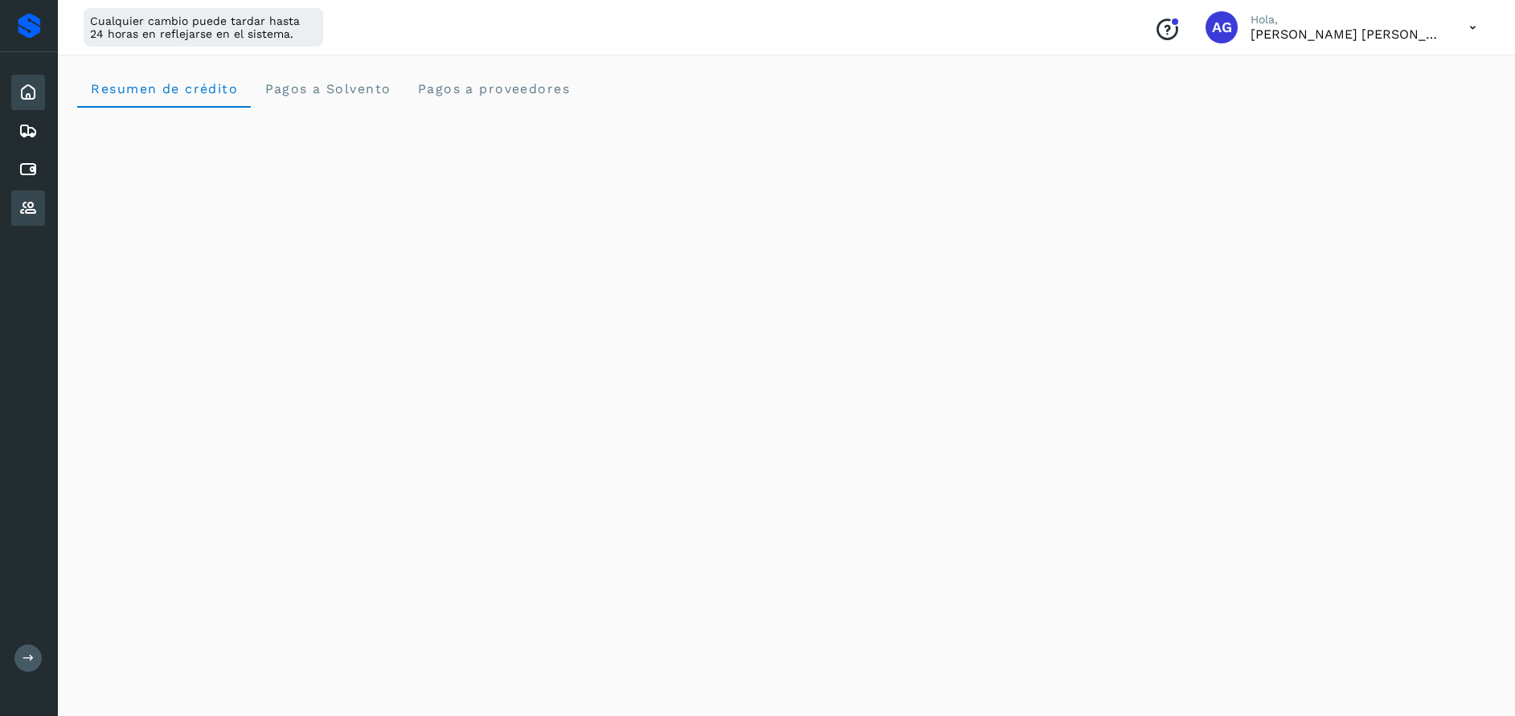
click at [24, 202] on icon at bounding box center [27, 207] width 19 height 19
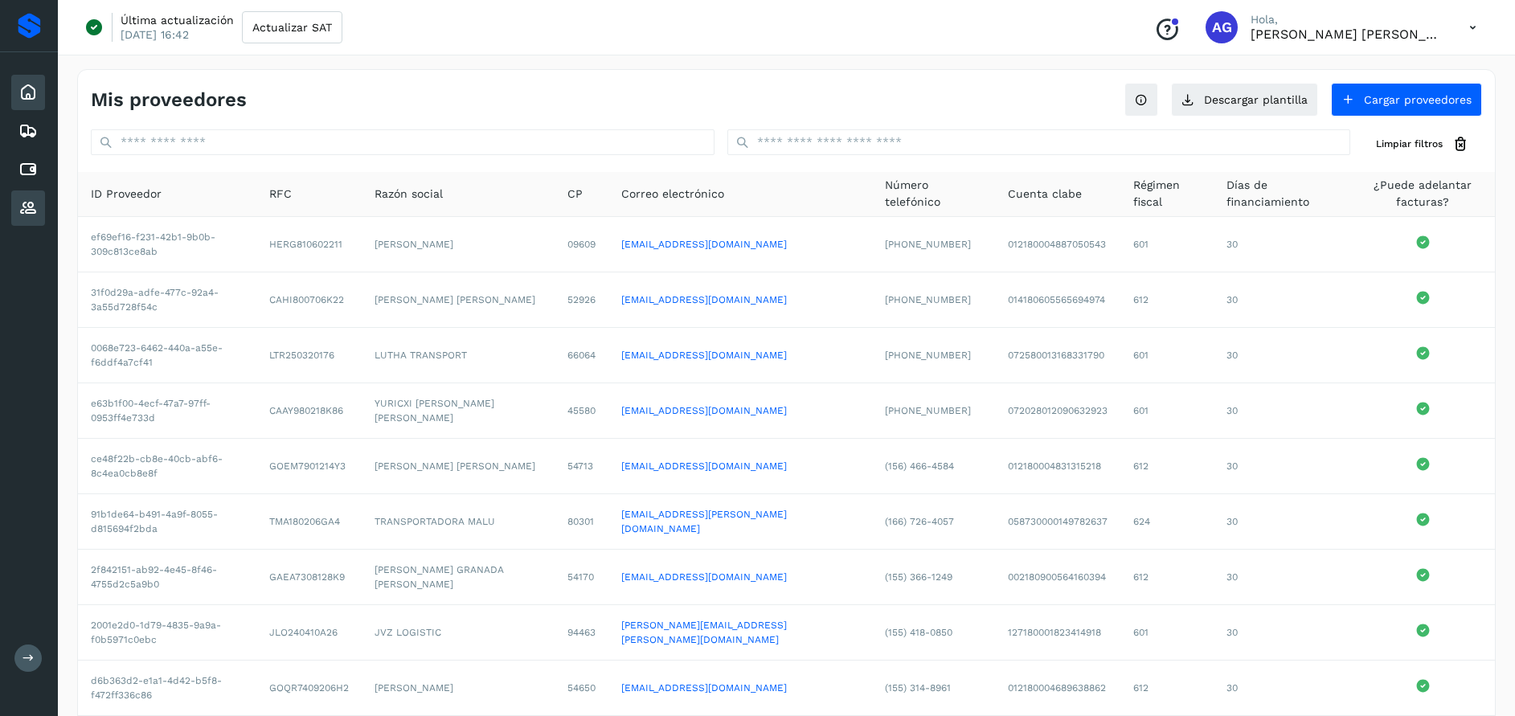
click at [18, 96] on div "Inicio" at bounding box center [28, 92] width 34 height 35
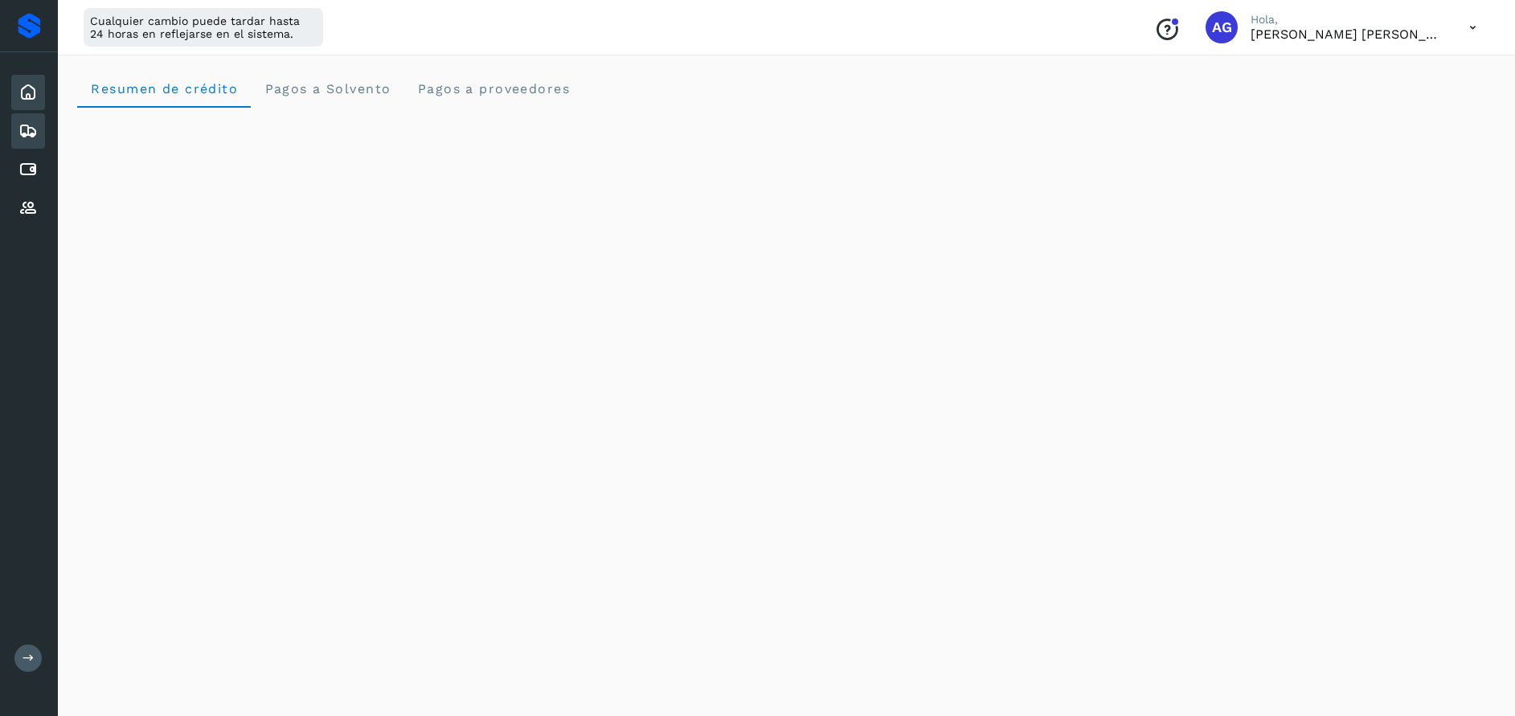
click at [37, 132] on icon at bounding box center [27, 130] width 19 height 19
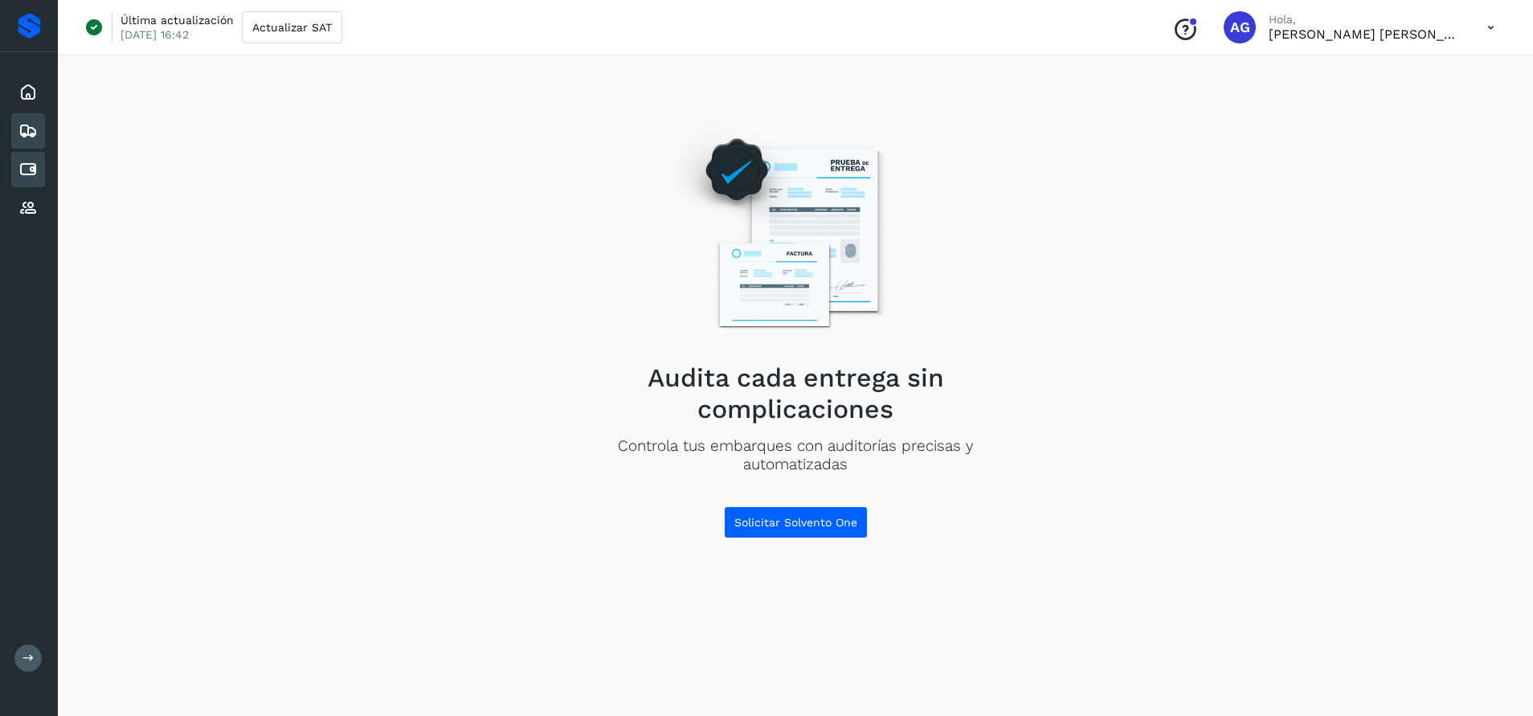
click at [35, 161] on icon at bounding box center [27, 169] width 19 height 19
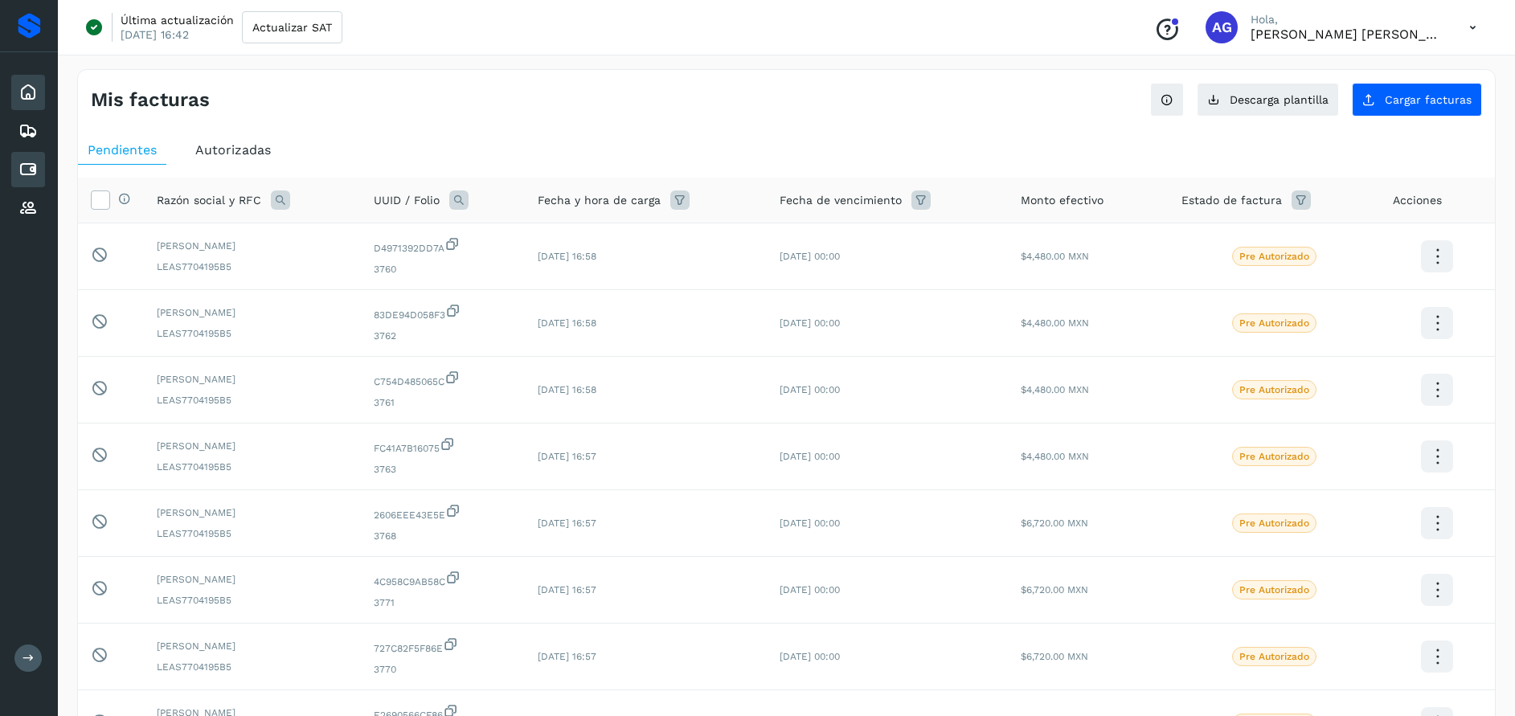
click at [35, 99] on icon at bounding box center [27, 92] width 19 height 19
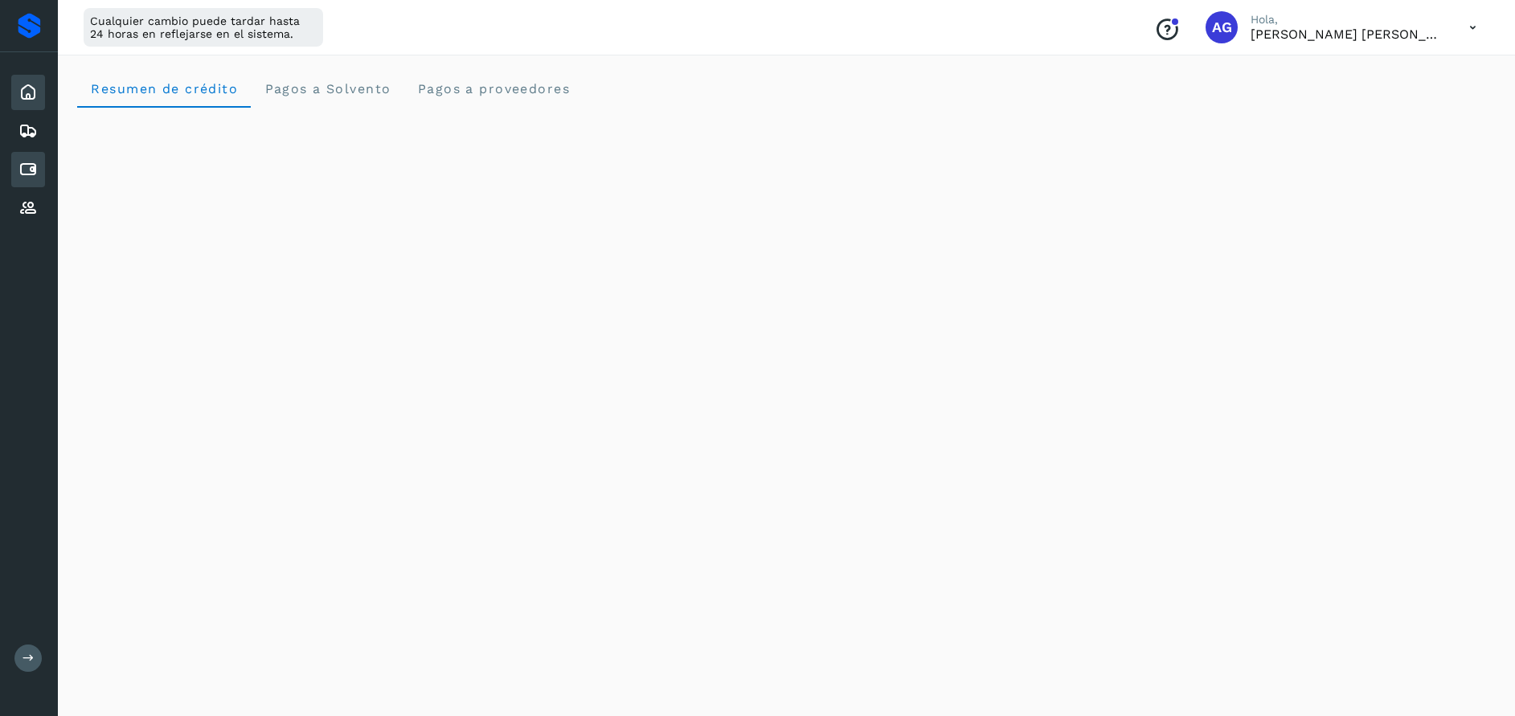
click at [29, 172] on icon at bounding box center [27, 169] width 19 height 19
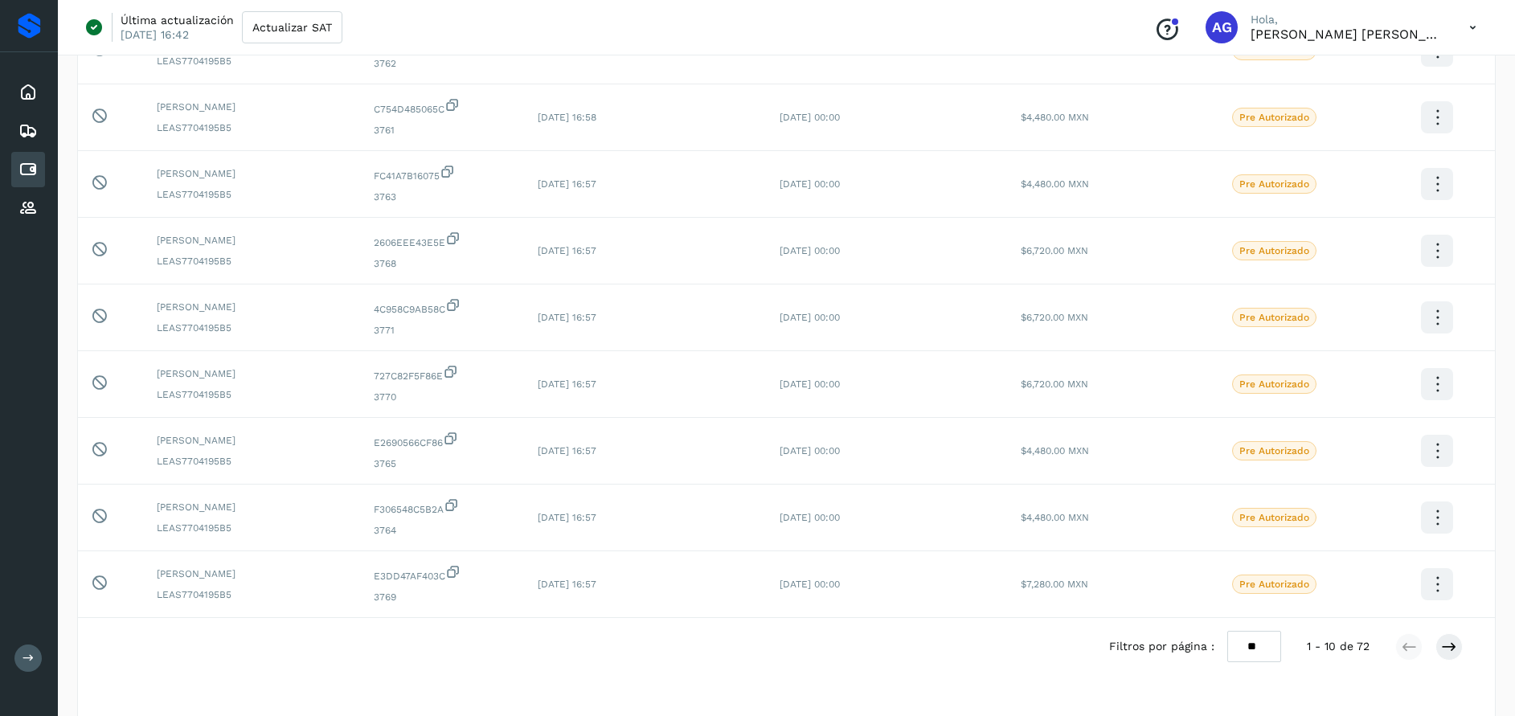
scroll to position [295, 0]
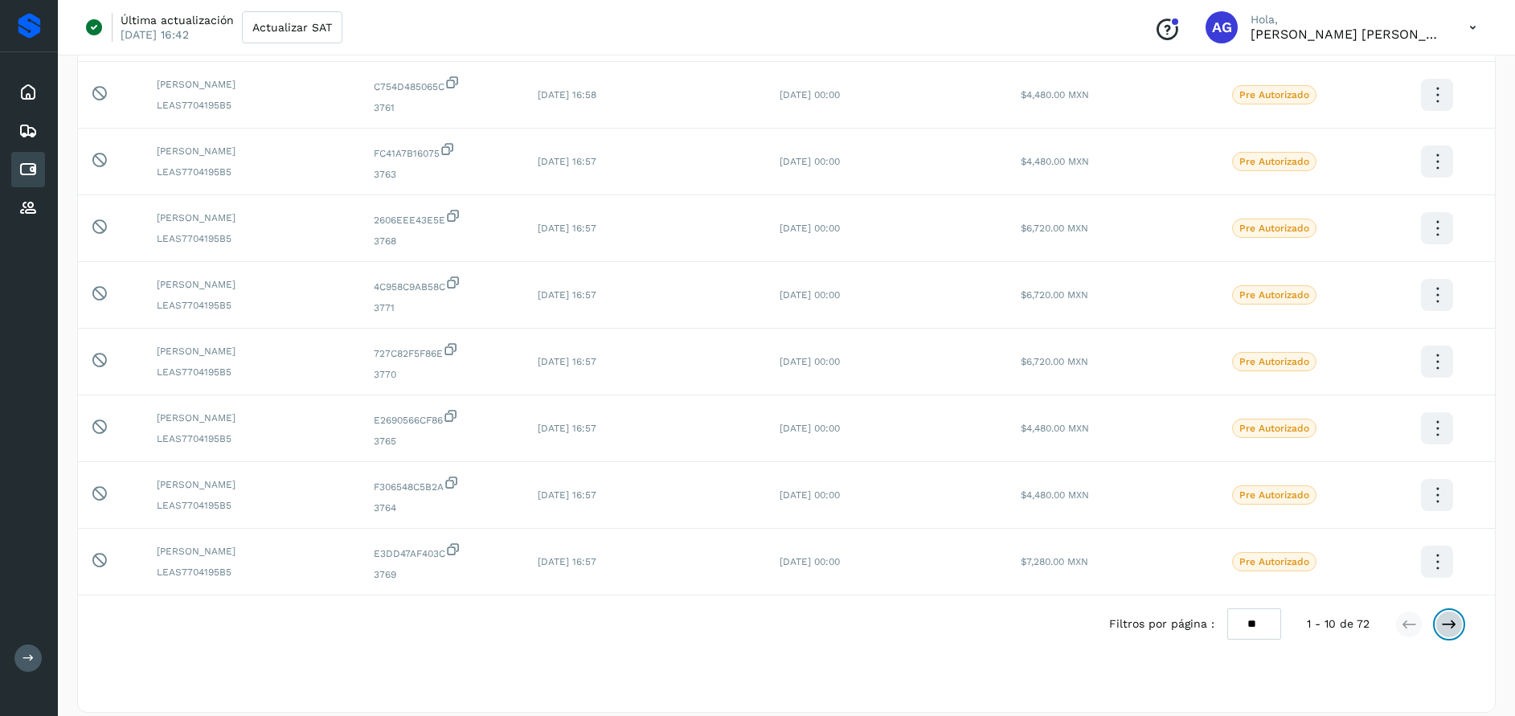
click at [1445, 628] on icon at bounding box center [1449, 624] width 16 height 16
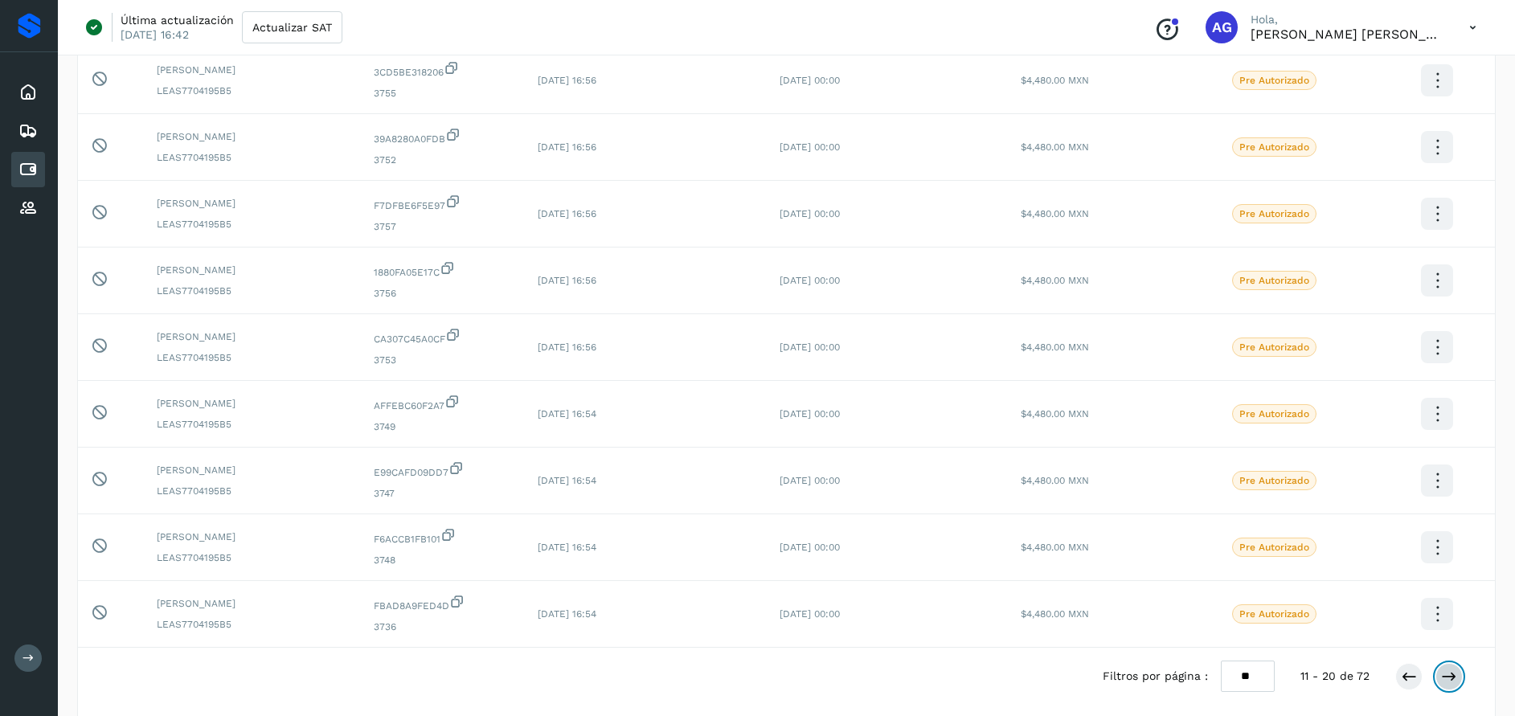
scroll to position [259, 0]
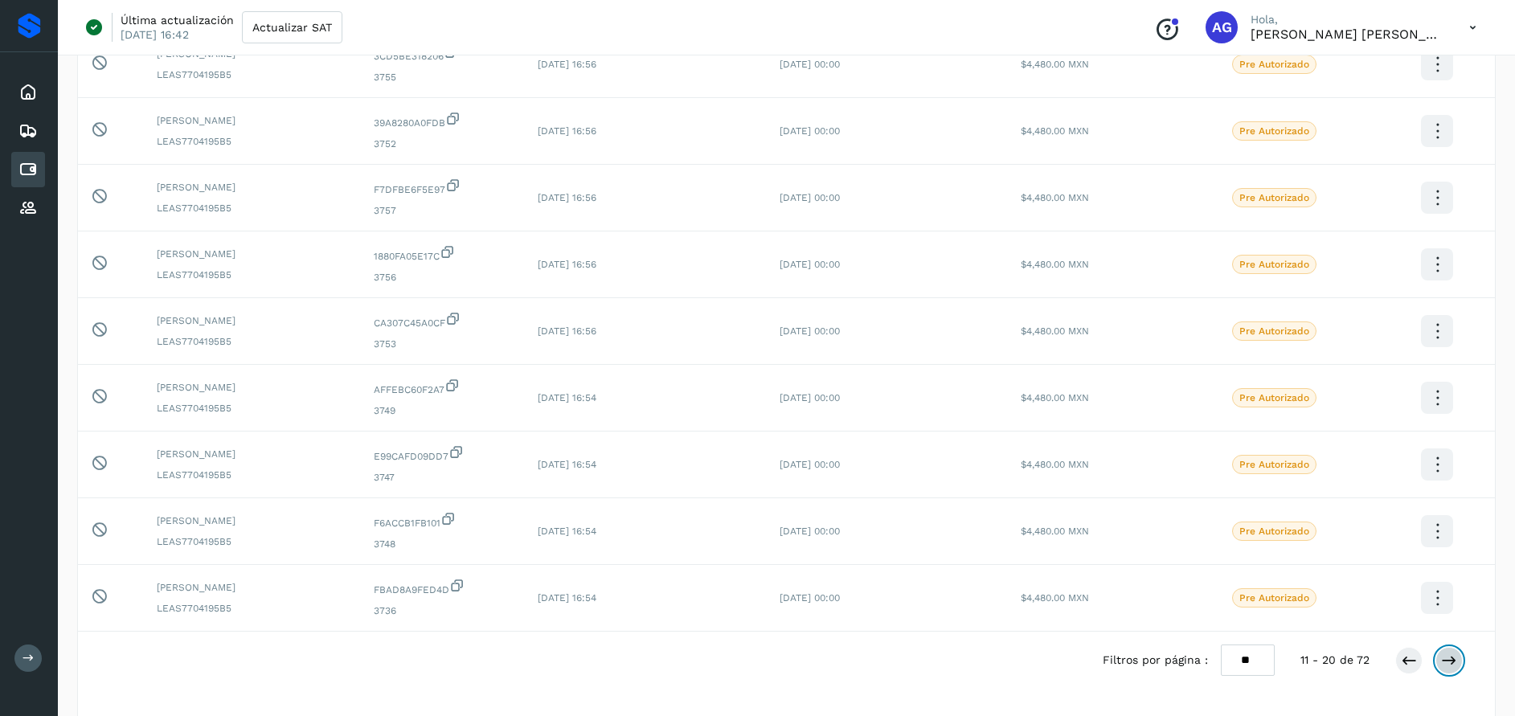
click at [1446, 656] on icon at bounding box center [1449, 660] width 16 height 16
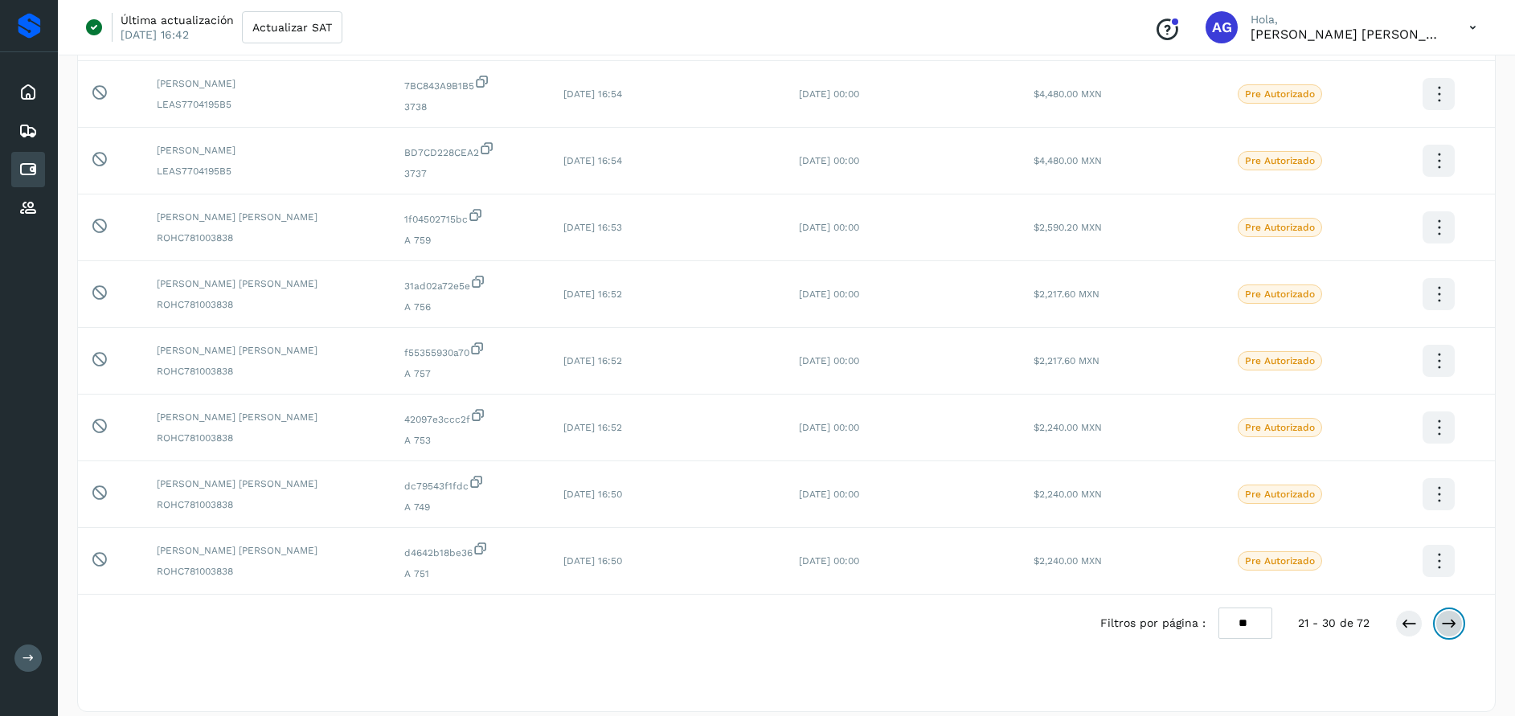
scroll to position [309, 0]
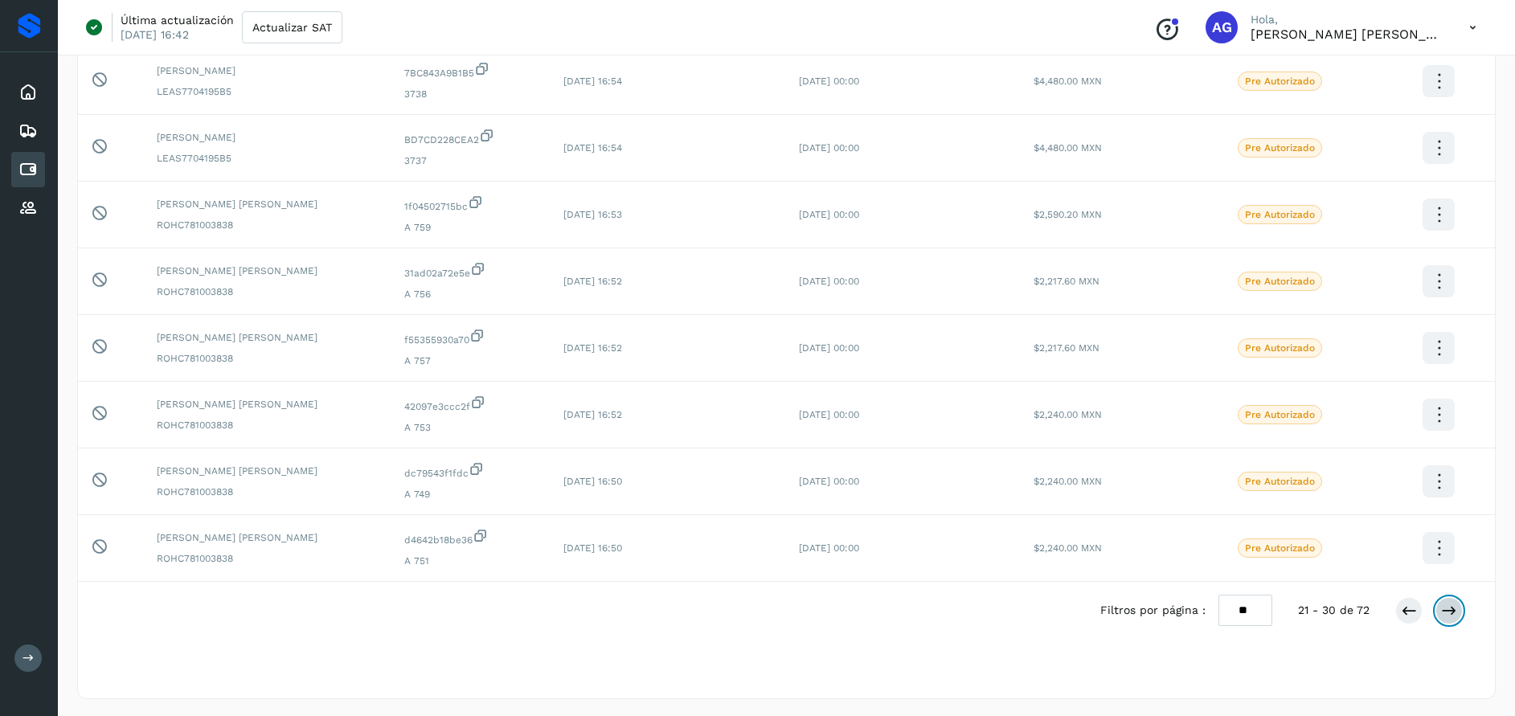
click at [1449, 610] on icon at bounding box center [1449, 611] width 16 height 16
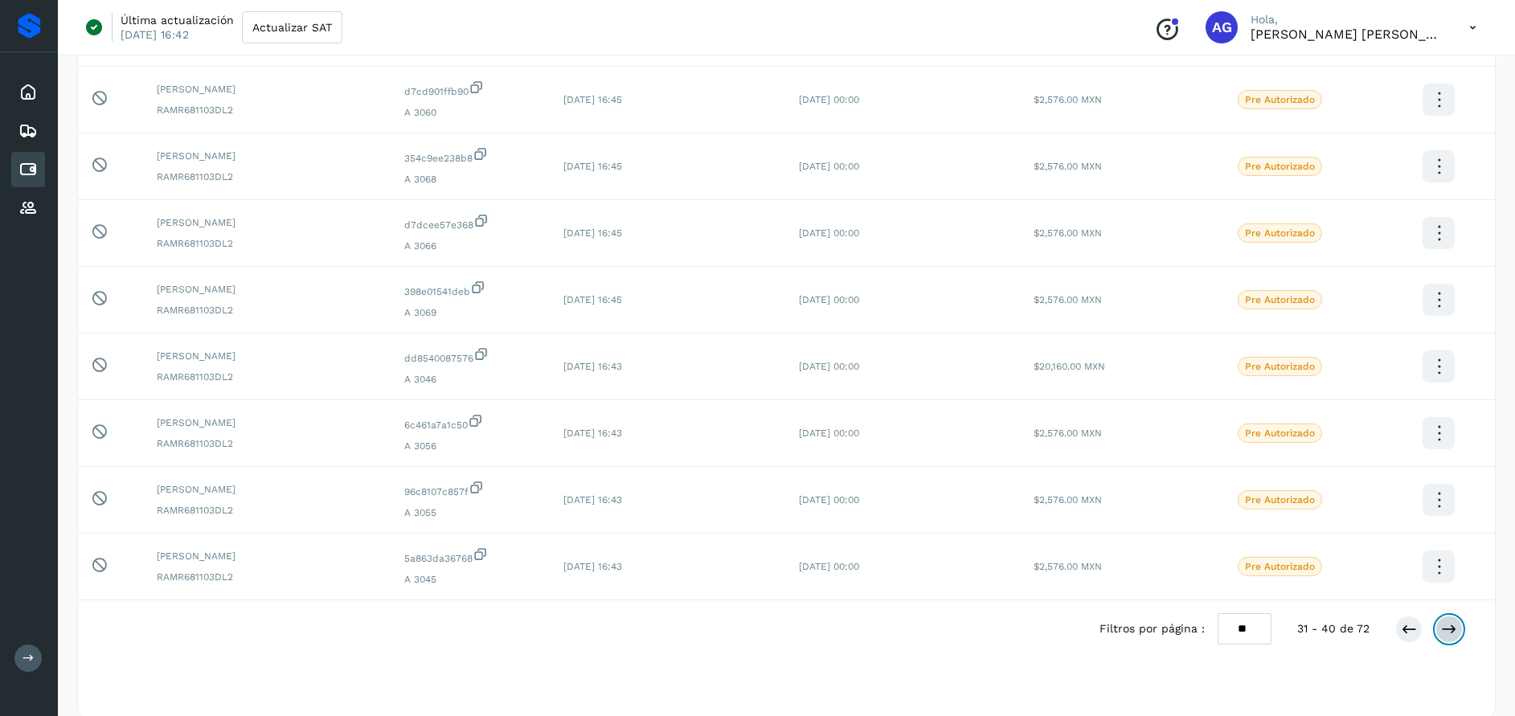
scroll to position [293, 0]
click at [1443, 625] on icon at bounding box center [1449, 626] width 16 height 16
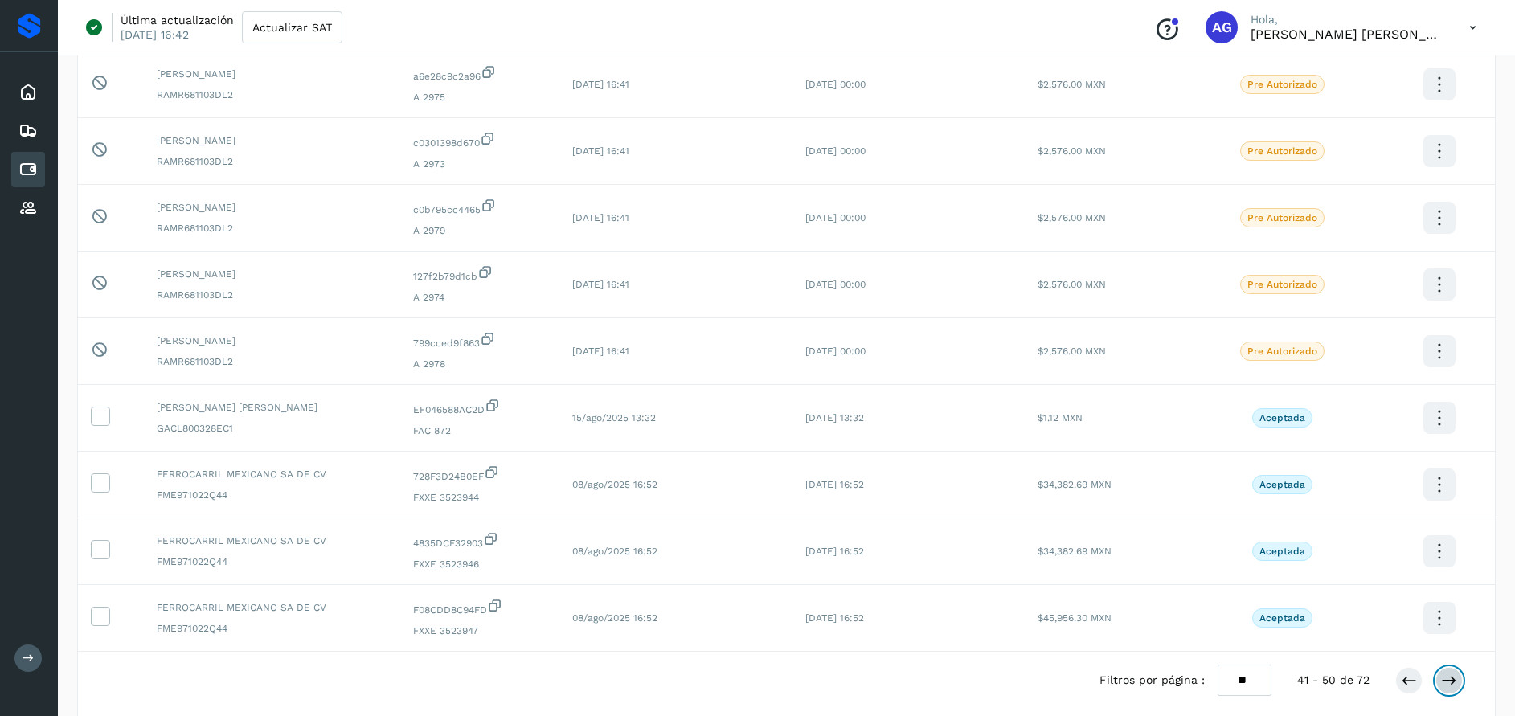
scroll to position [255, 0]
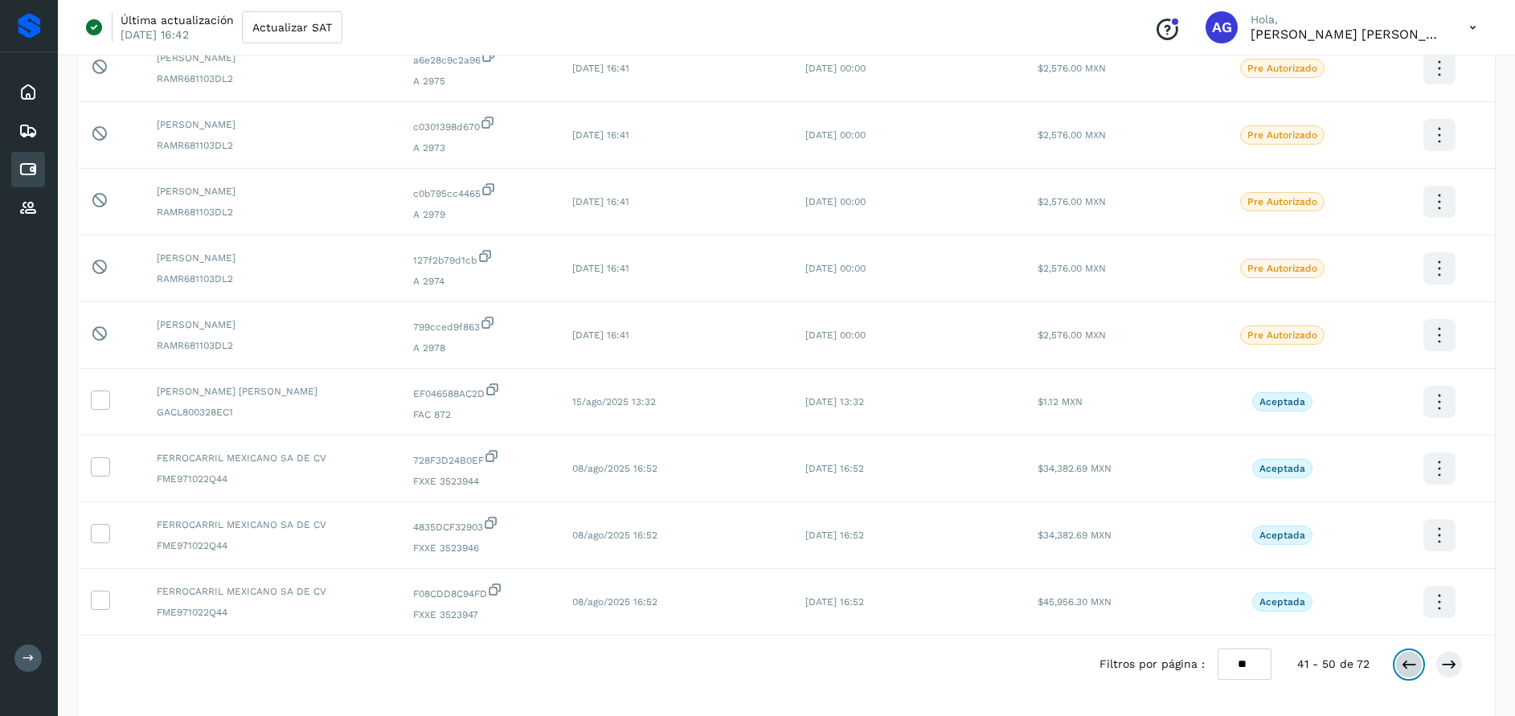
click at [1400, 668] on button at bounding box center [1408, 664] width 27 height 27
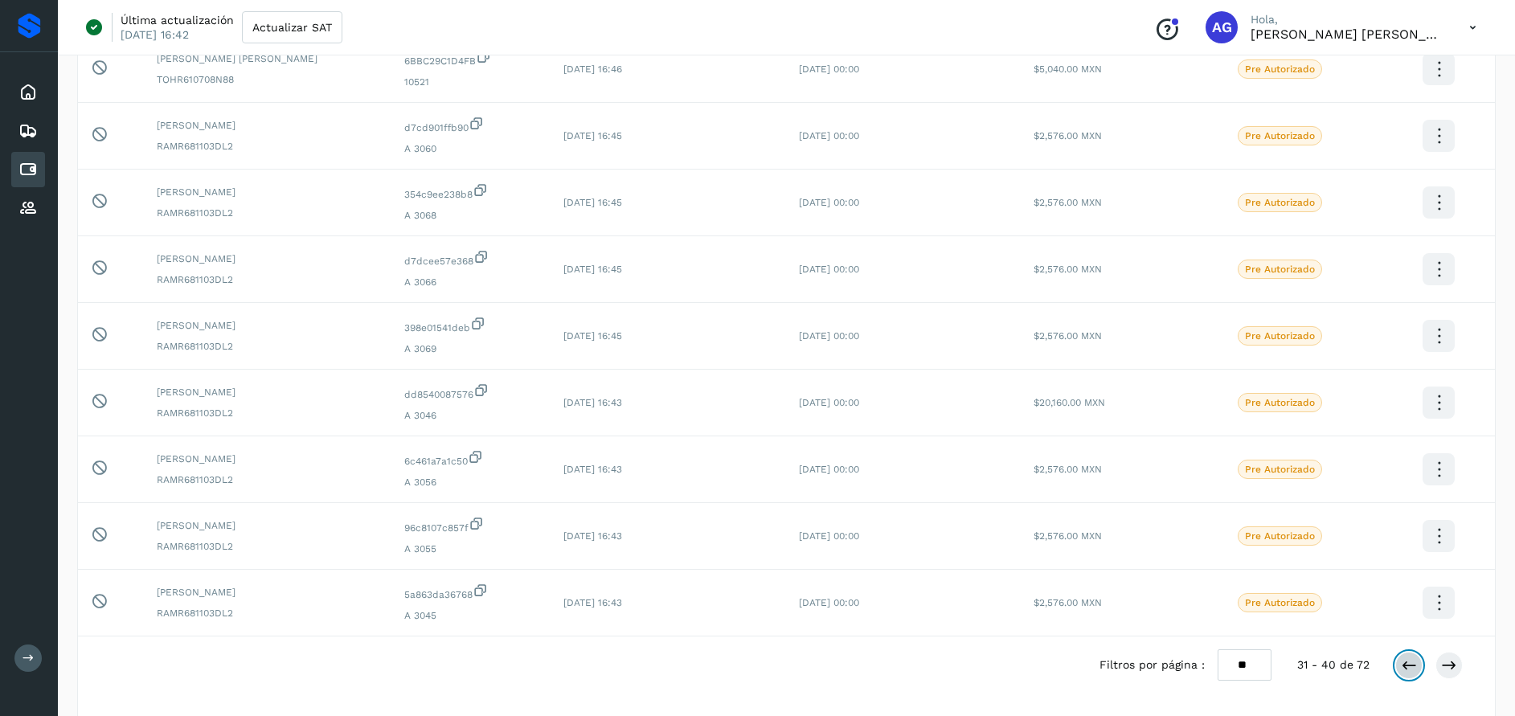
scroll to position [270, 0]
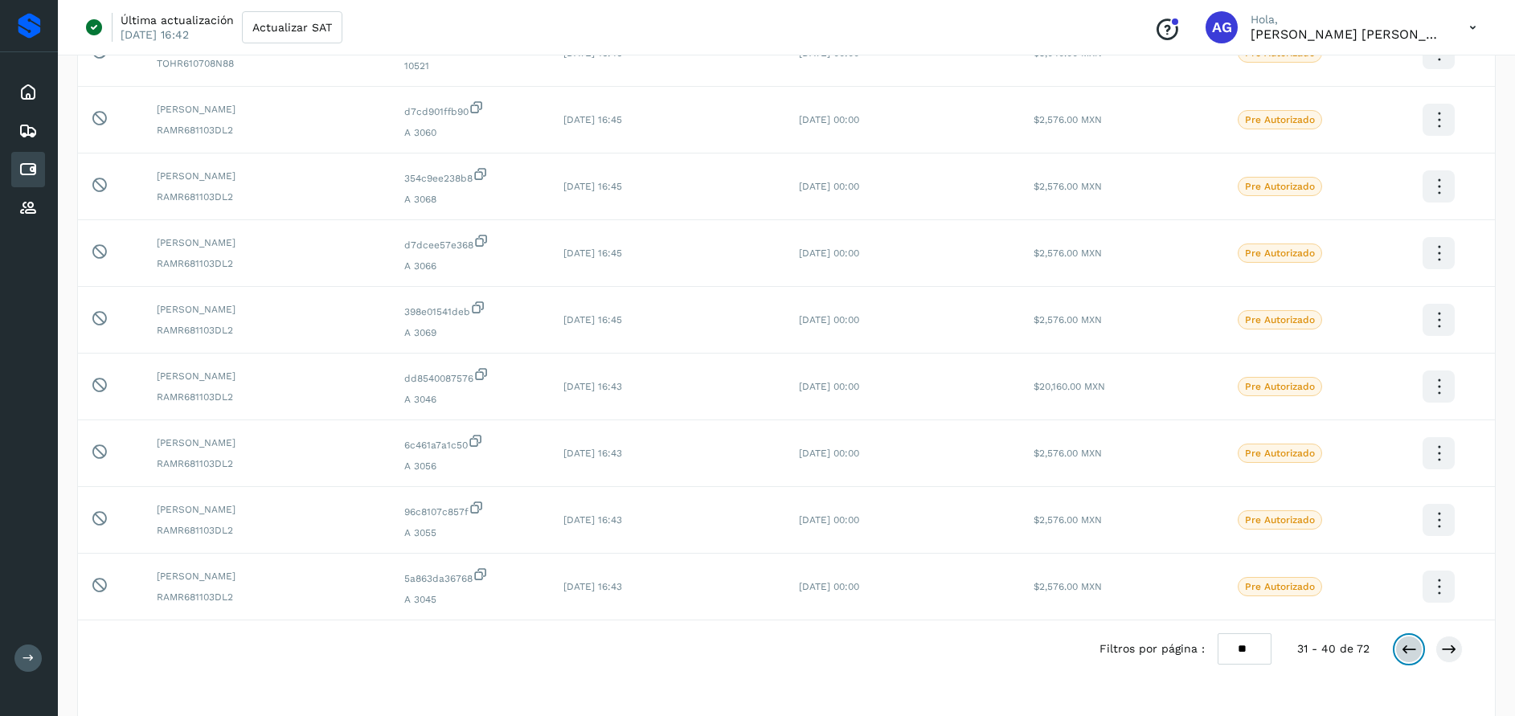
click at [1411, 650] on icon at bounding box center [1408, 649] width 16 height 16
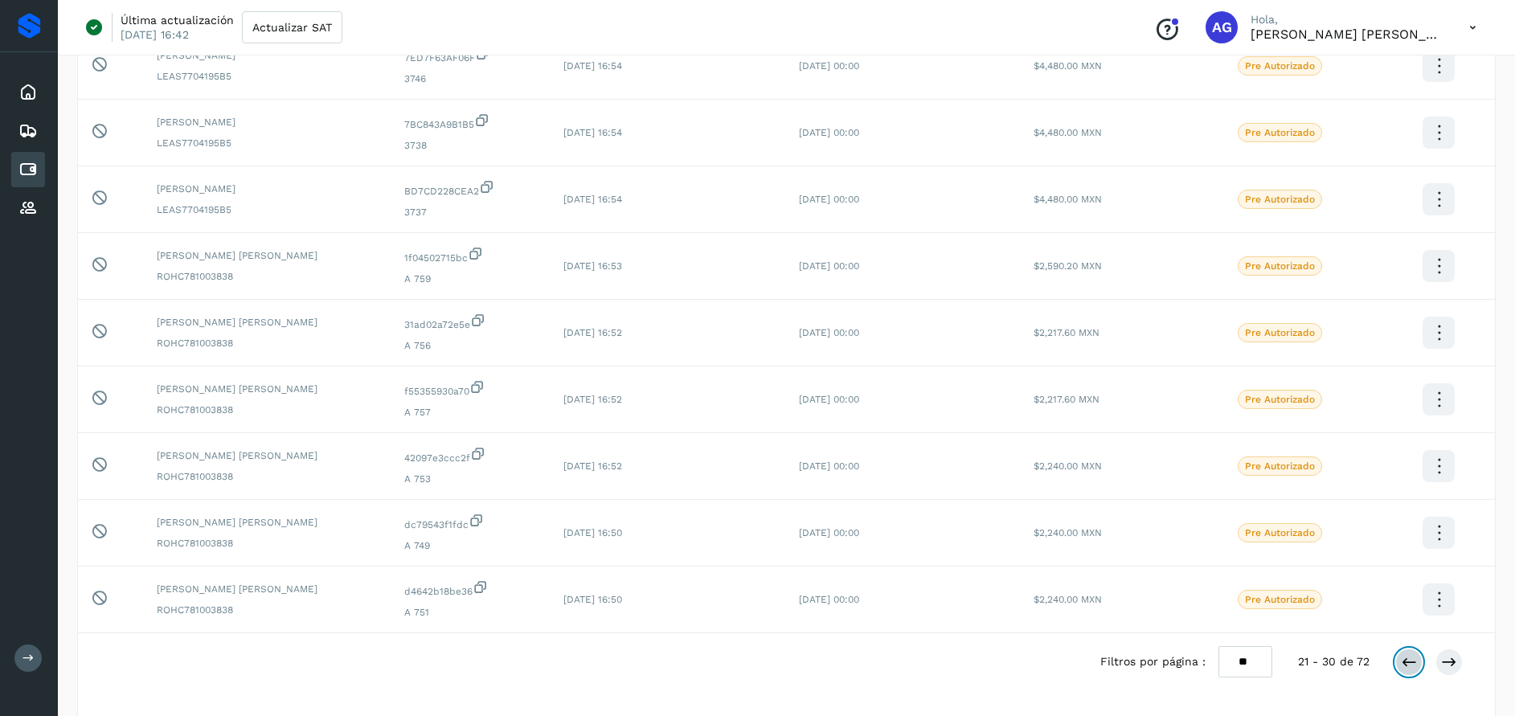
scroll to position [261, 0]
click at [1407, 661] on icon at bounding box center [1408, 658] width 16 height 16
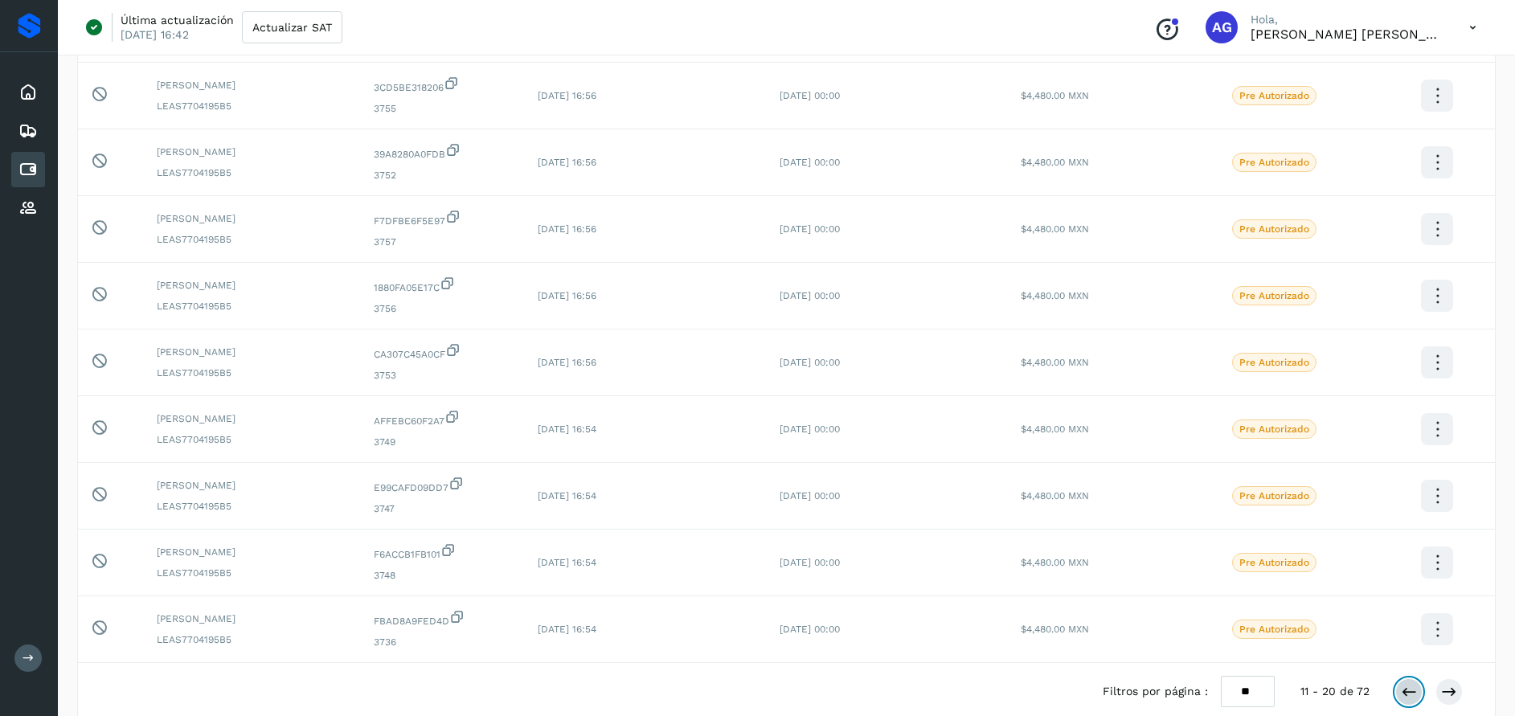
scroll to position [275, 0]
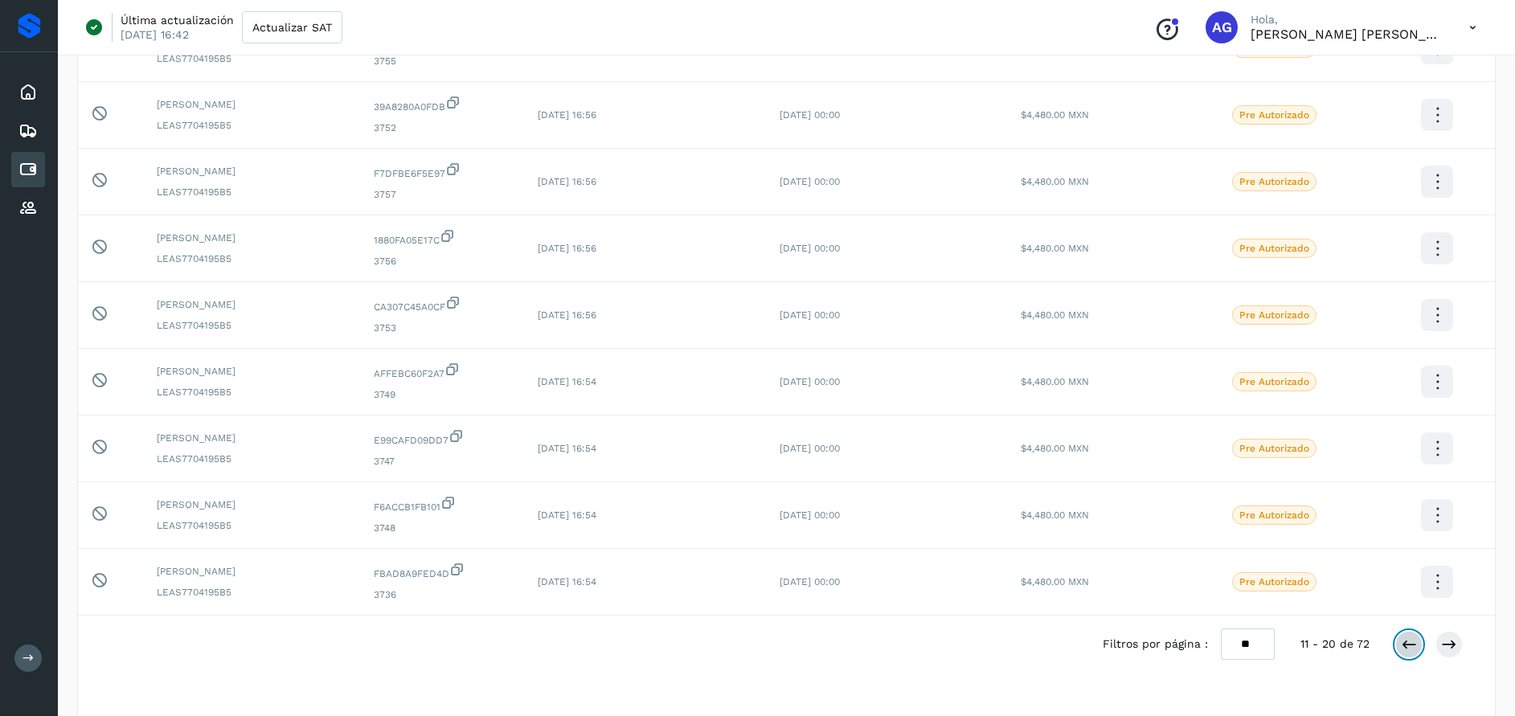
click at [1400, 648] on button at bounding box center [1408, 644] width 27 height 27
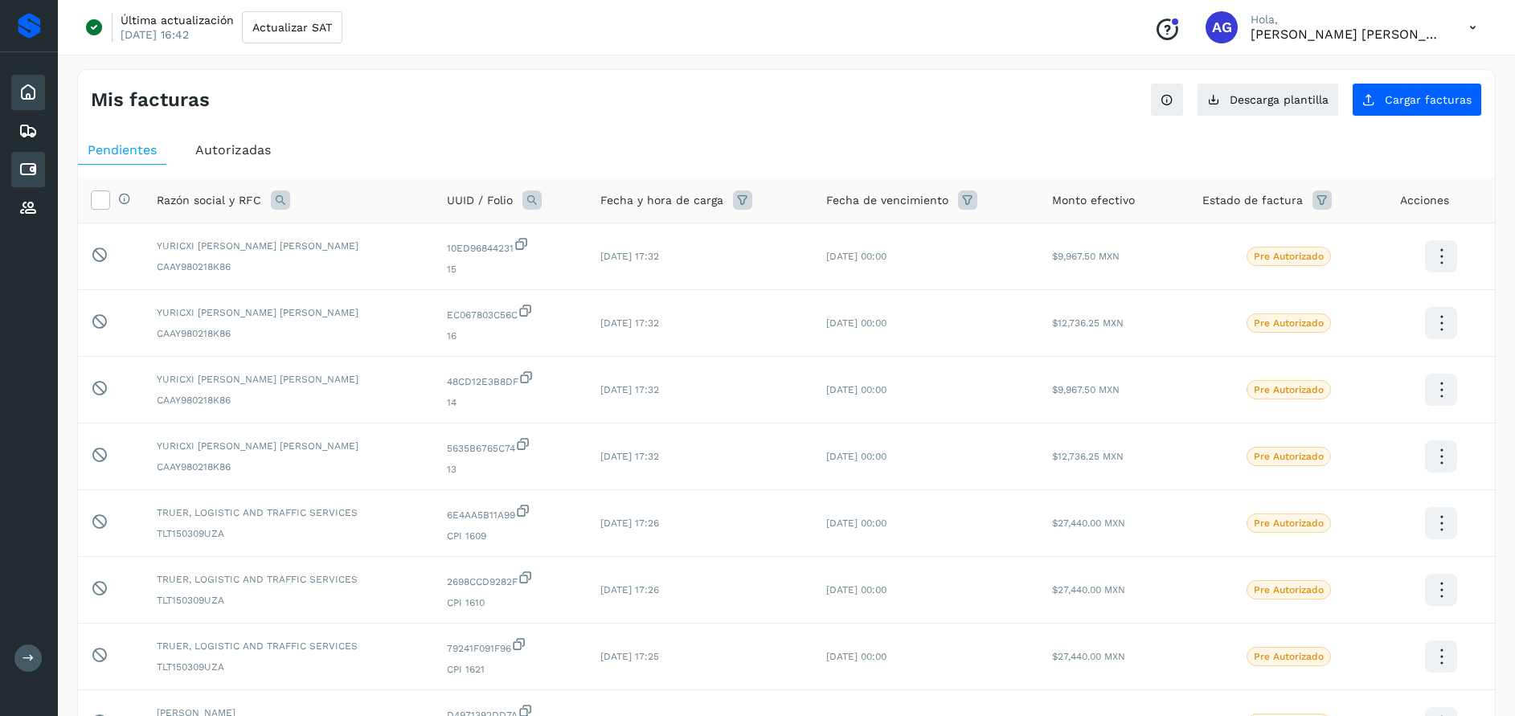
click at [32, 94] on icon at bounding box center [27, 92] width 19 height 19
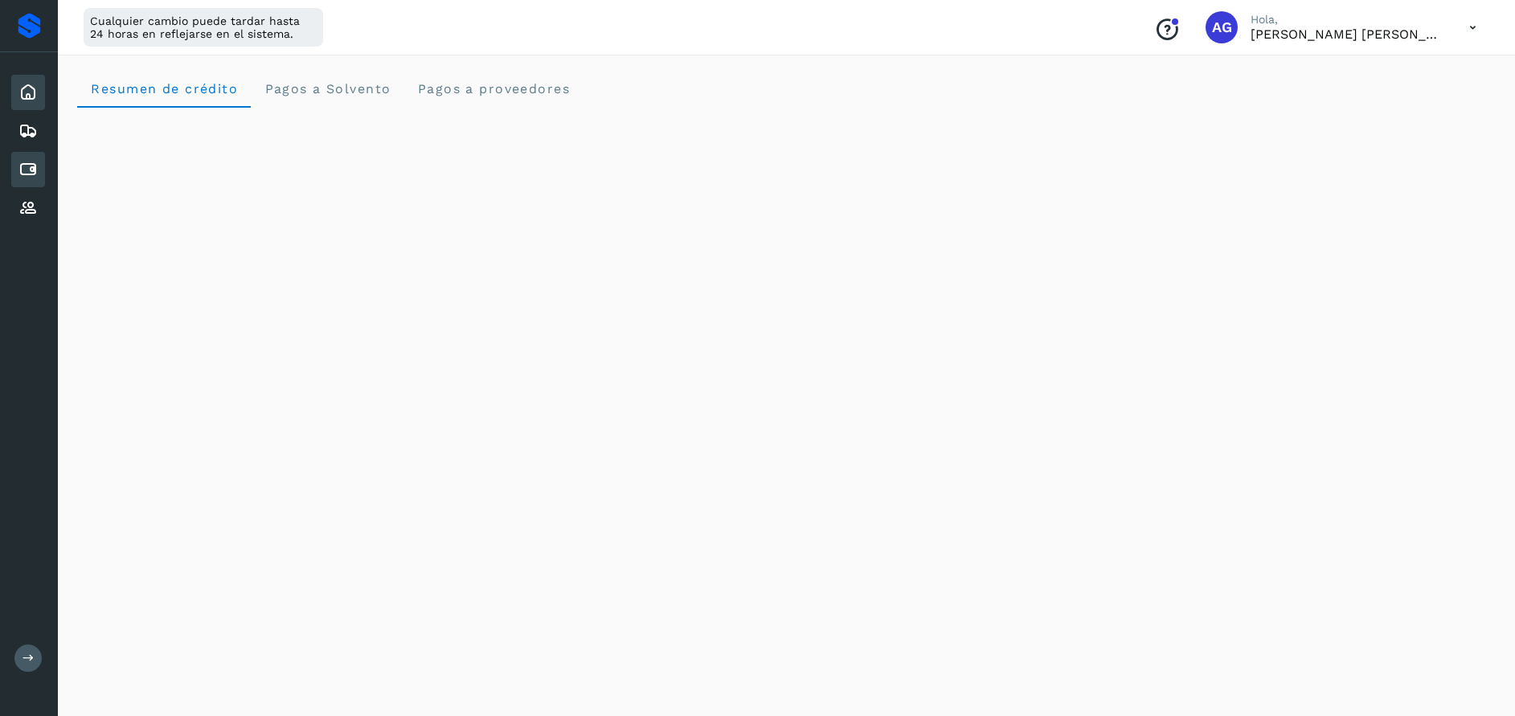
click at [28, 174] on icon at bounding box center [27, 169] width 19 height 19
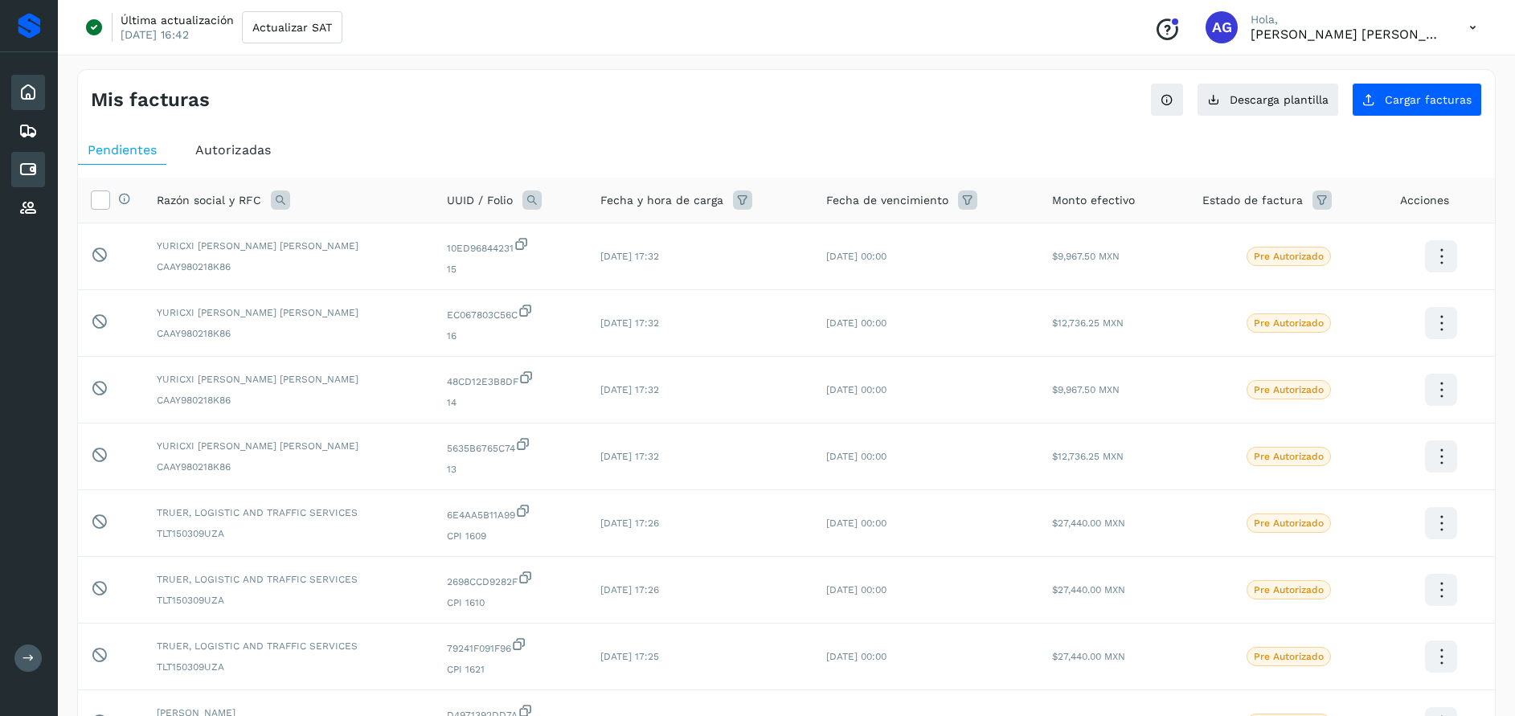
click at [26, 101] on icon at bounding box center [27, 92] width 19 height 19
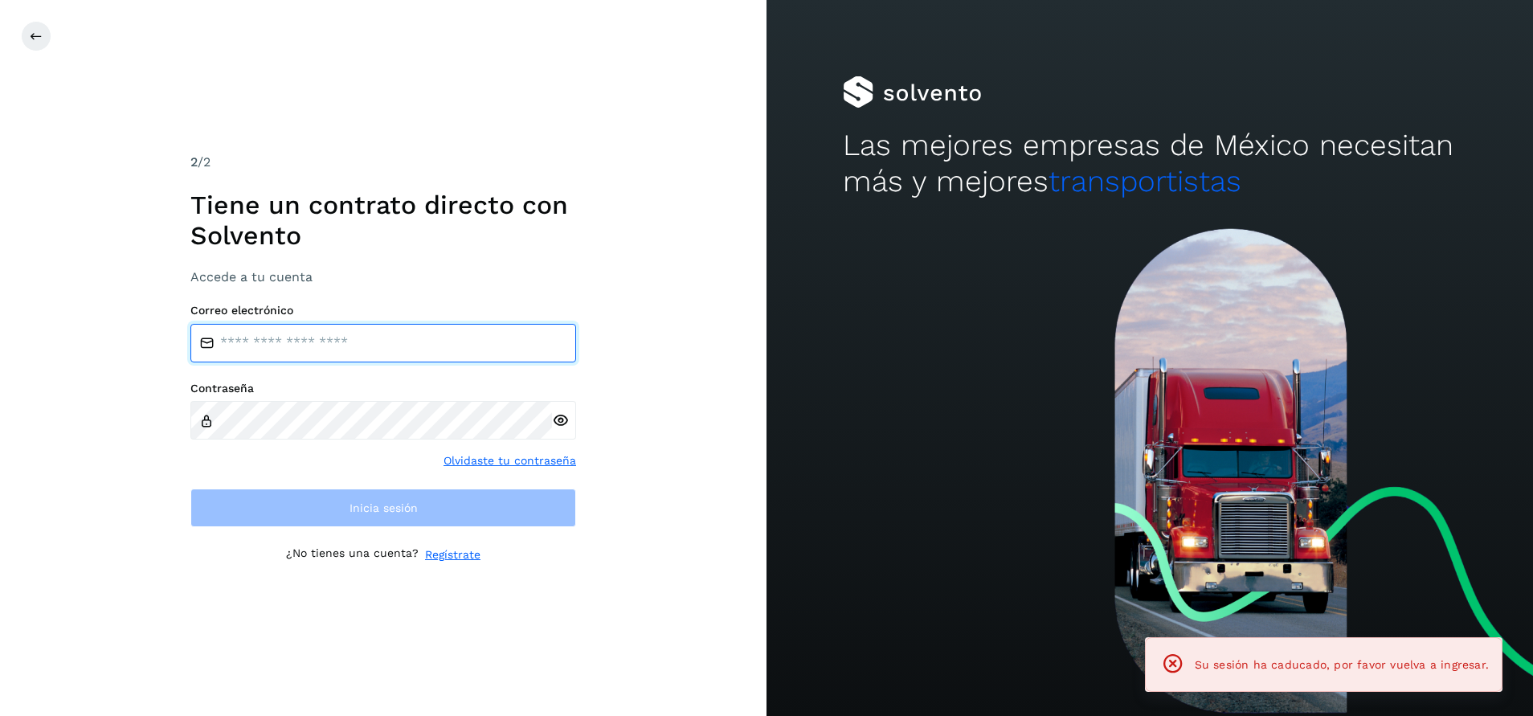
type input "**********"
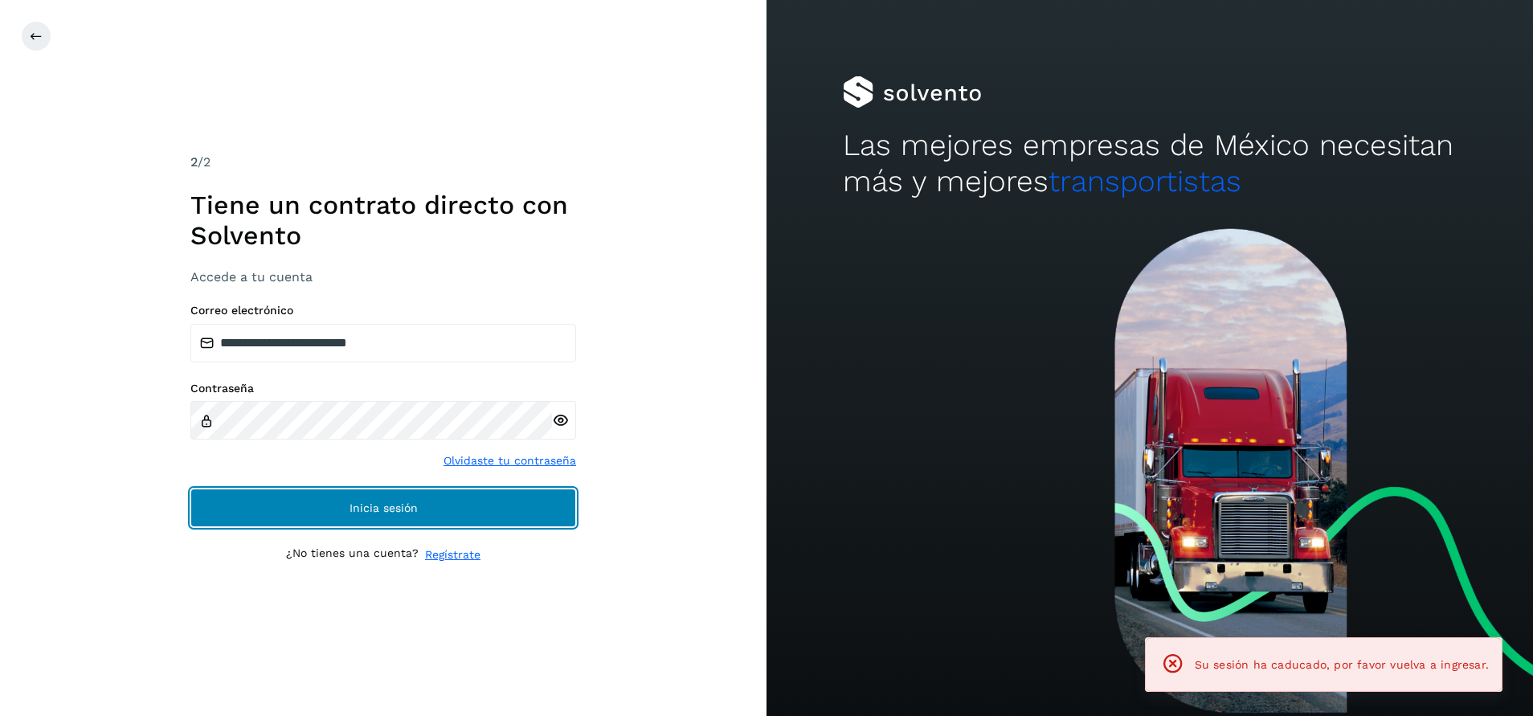
click at [529, 510] on button "Inicia sesión" at bounding box center [383, 508] width 386 height 39
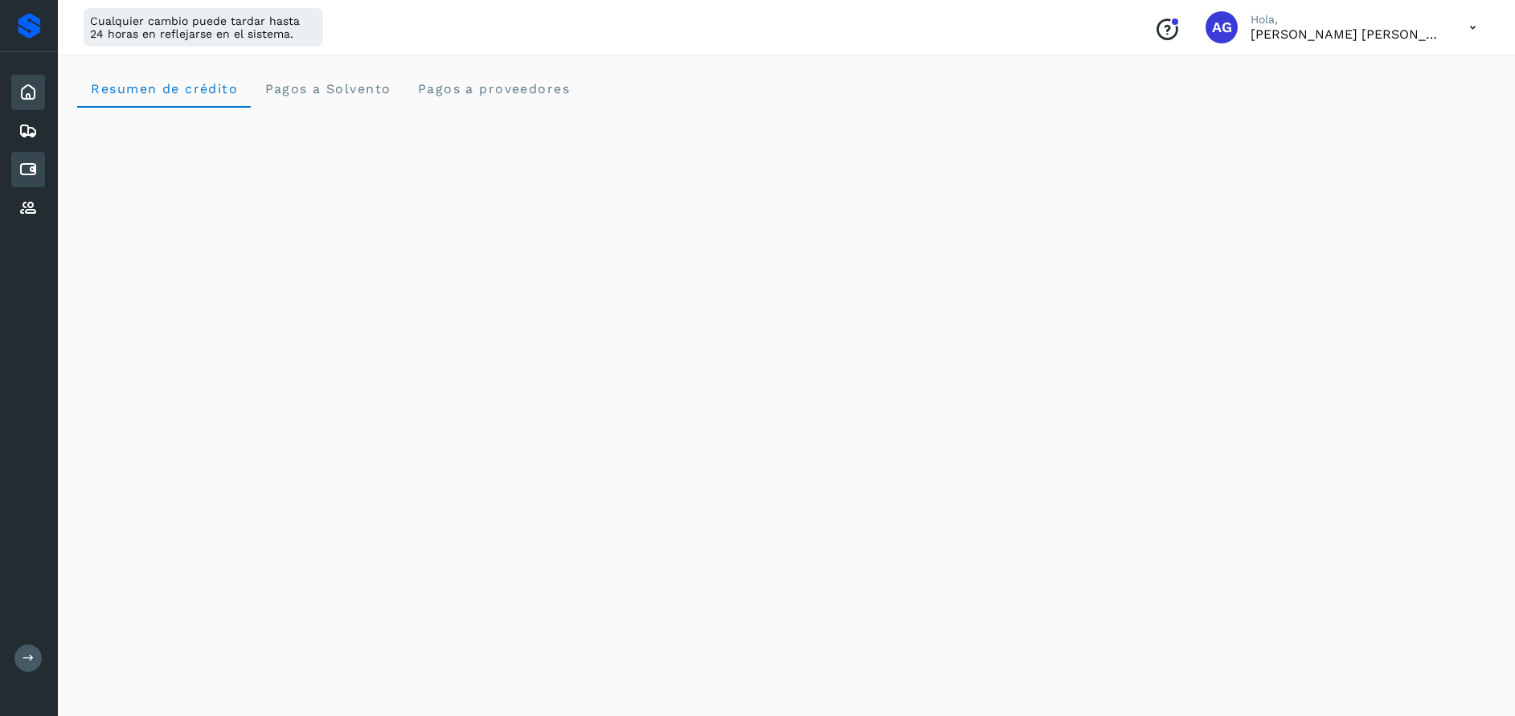
click at [31, 170] on icon at bounding box center [27, 169] width 19 height 19
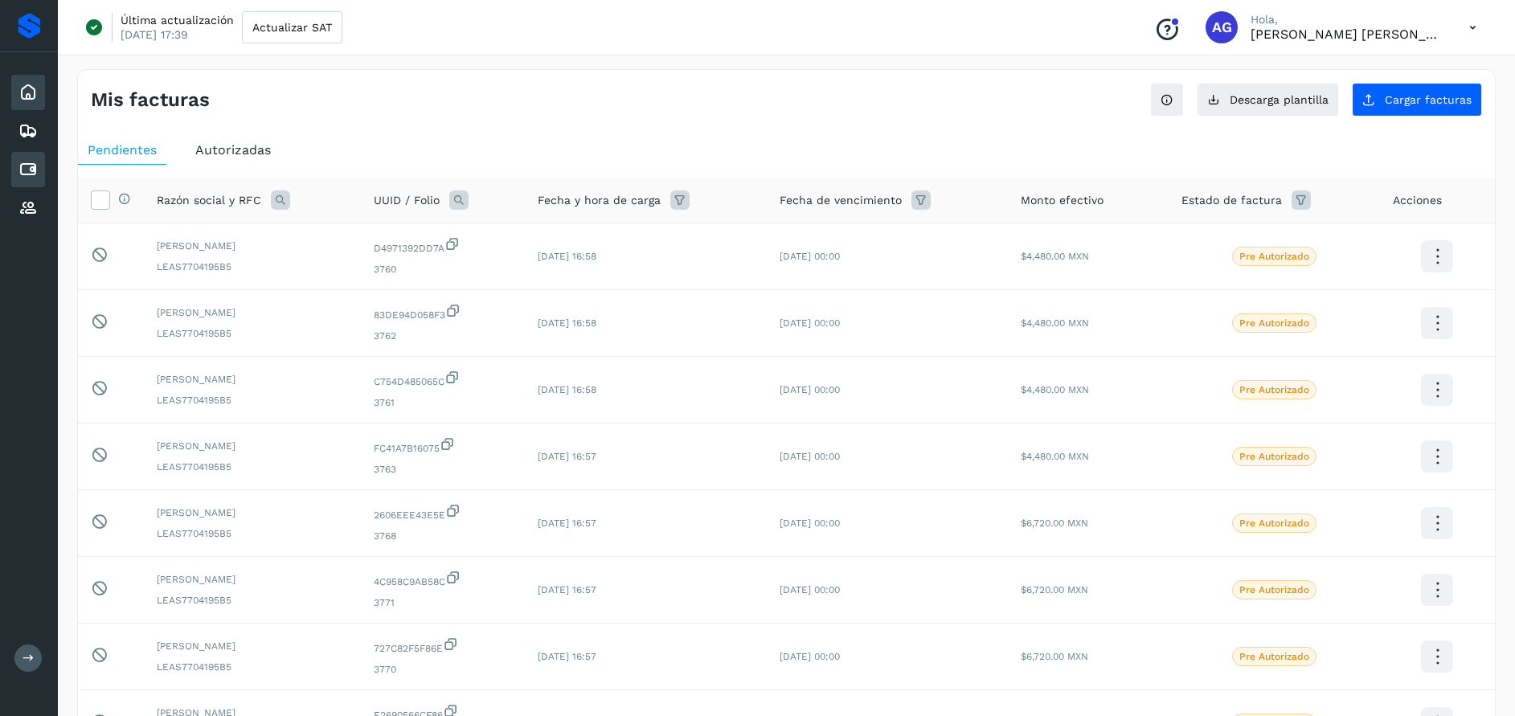
click at [34, 89] on icon at bounding box center [27, 92] width 19 height 19
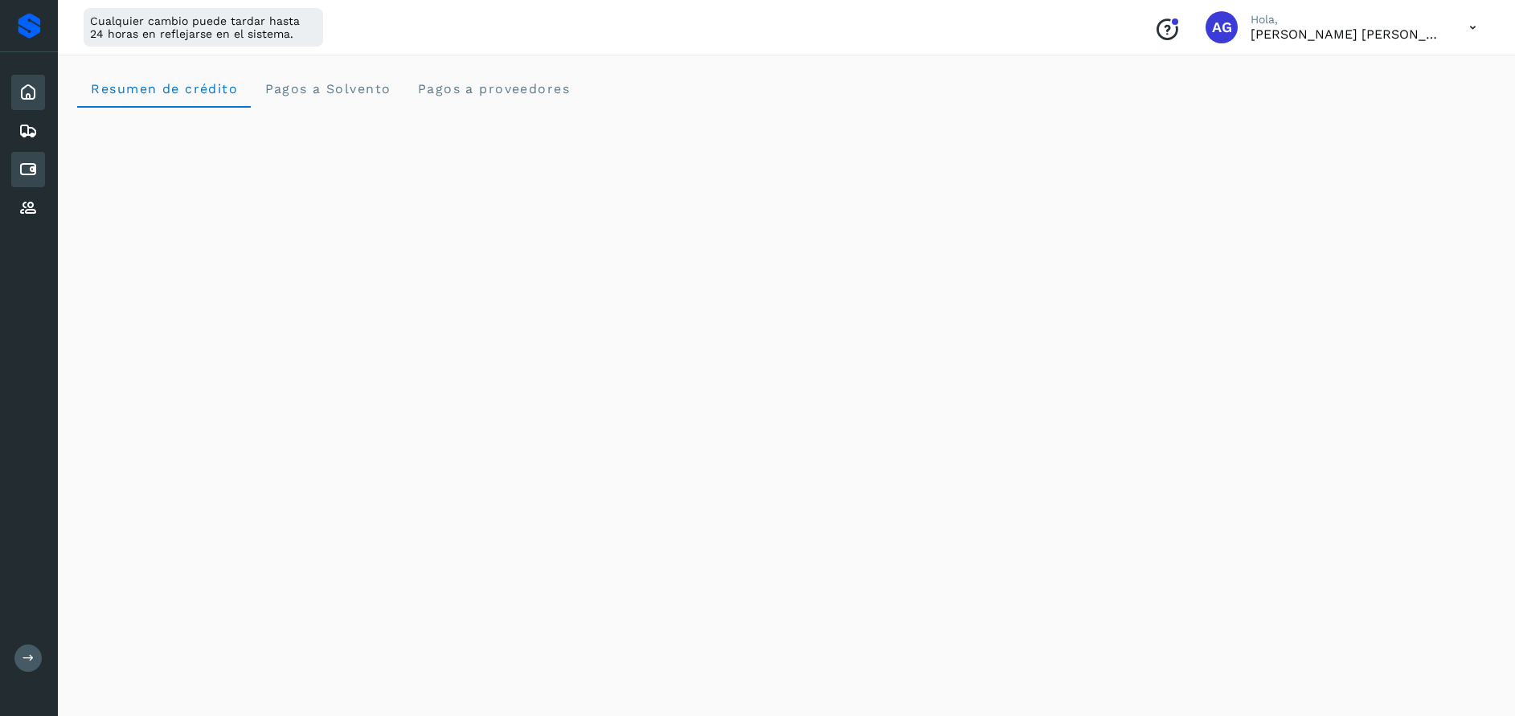
click at [34, 166] on icon at bounding box center [27, 169] width 19 height 19
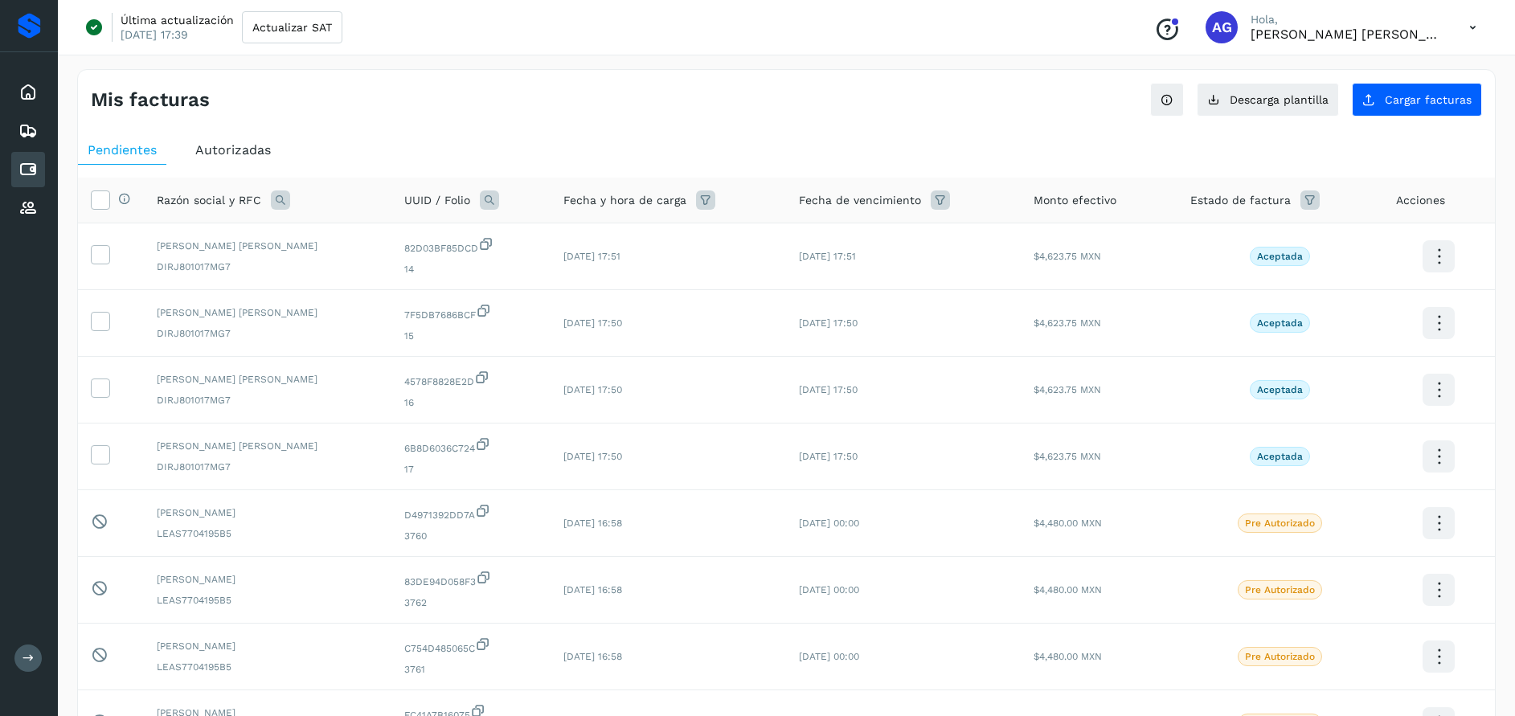
click at [212, 151] on span "Autorizadas" at bounding box center [233, 149] width 76 height 15
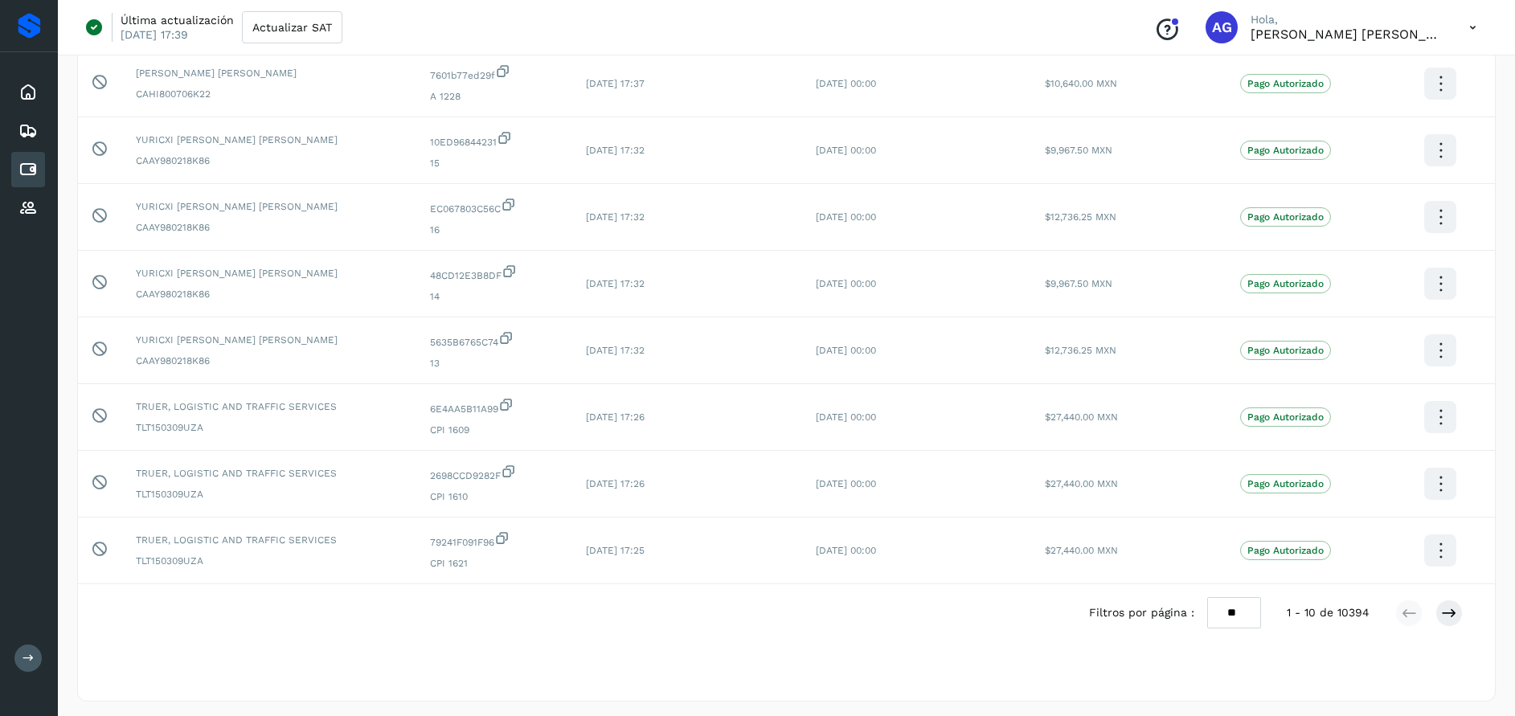
scroll to position [311, 0]
